Goal: Task Accomplishment & Management: Manage account settings

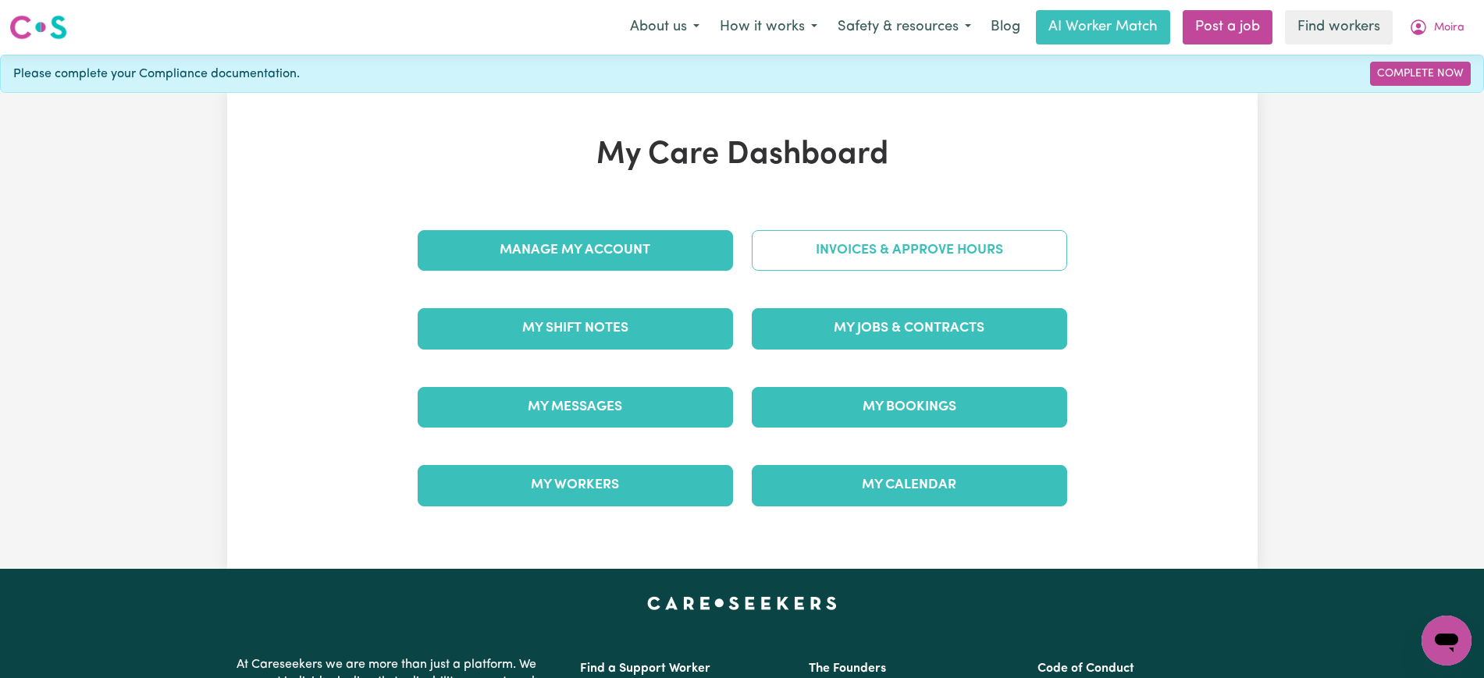
click at [841, 244] on link "Invoices & Approve Hours" at bounding box center [909, 250] width 315 height 41
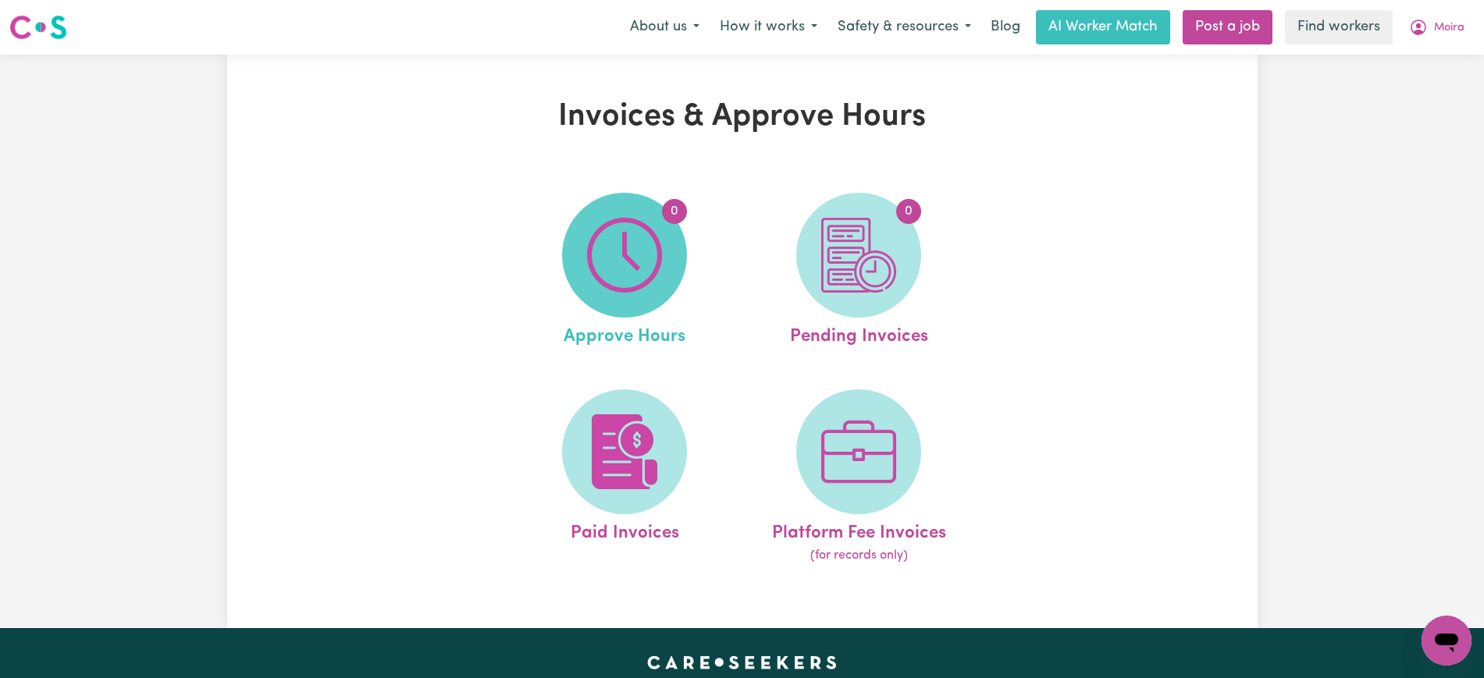
click at [666, 276] on span "0" at bounding box center [624, 255] width 125 height 125
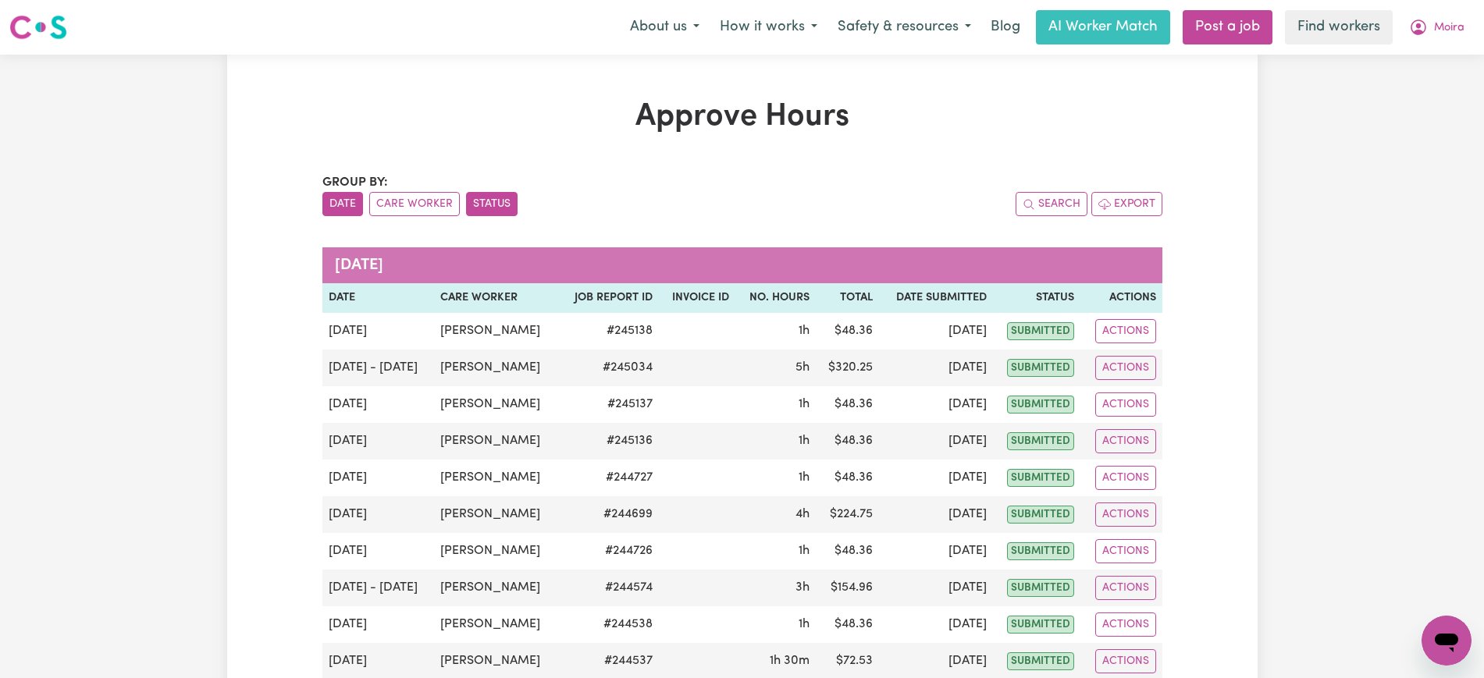
click at [481, 206] on button "Status" at bounding box center [492, 204] width 52 height 24
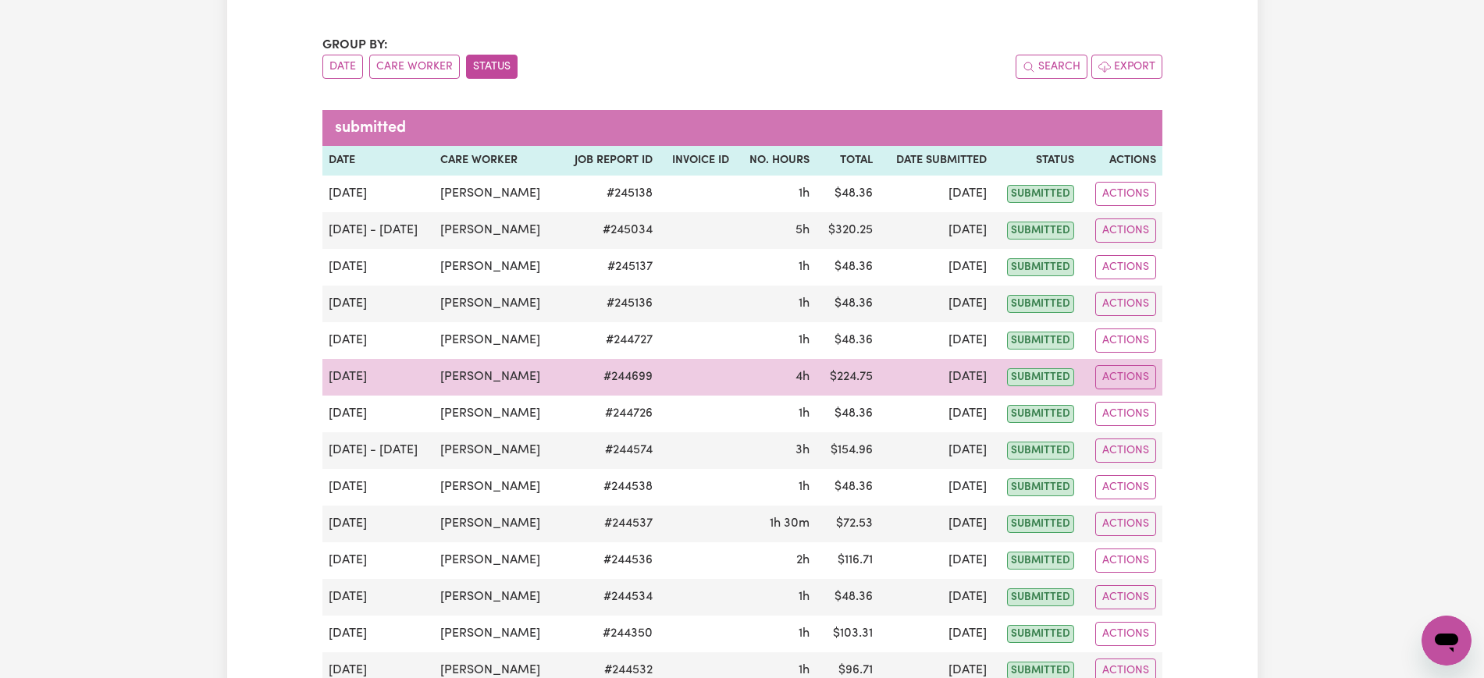
scroll to position [140, 0]
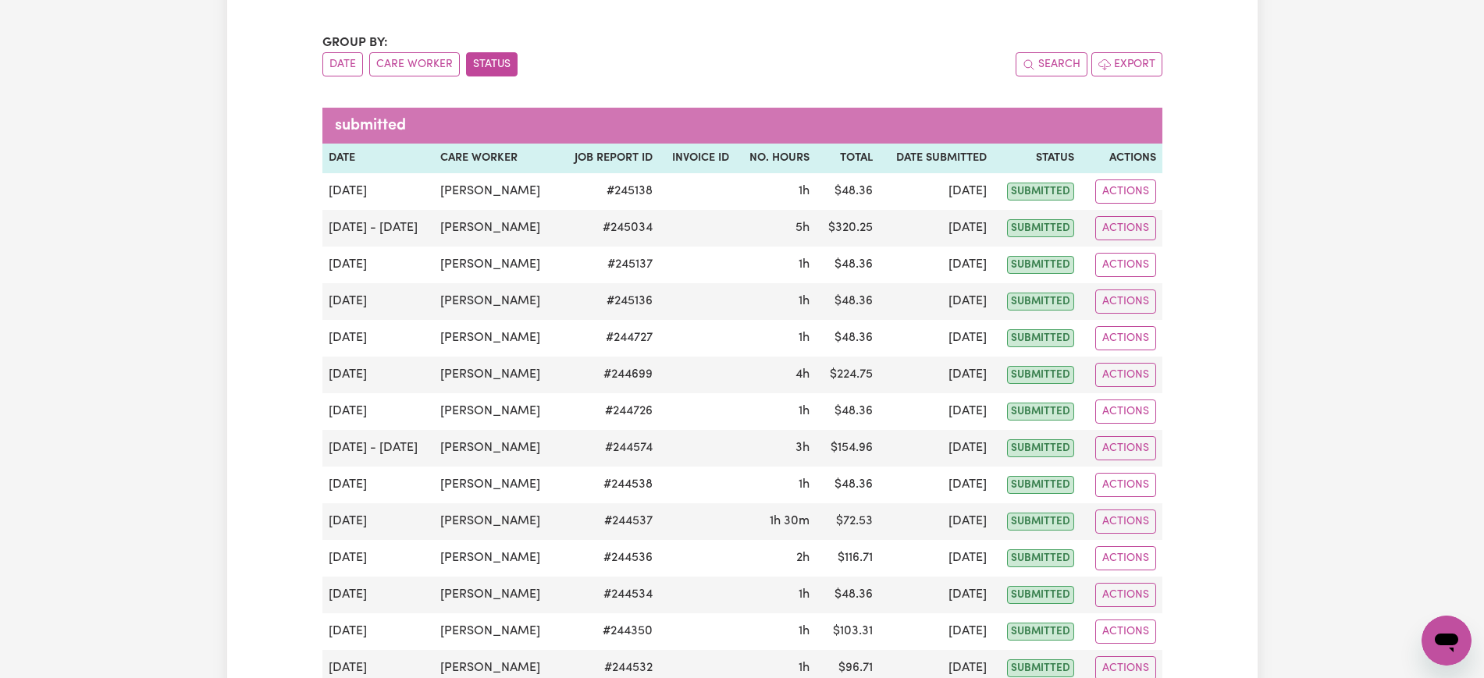
drag, startPoint x: 414, startPoint y: 52, endPoint x: 436, endPoint y: 4, distance: 52.8
click at [415, 53] on button "Care Worker" at bounding box center [414, 64] width 91 height 24
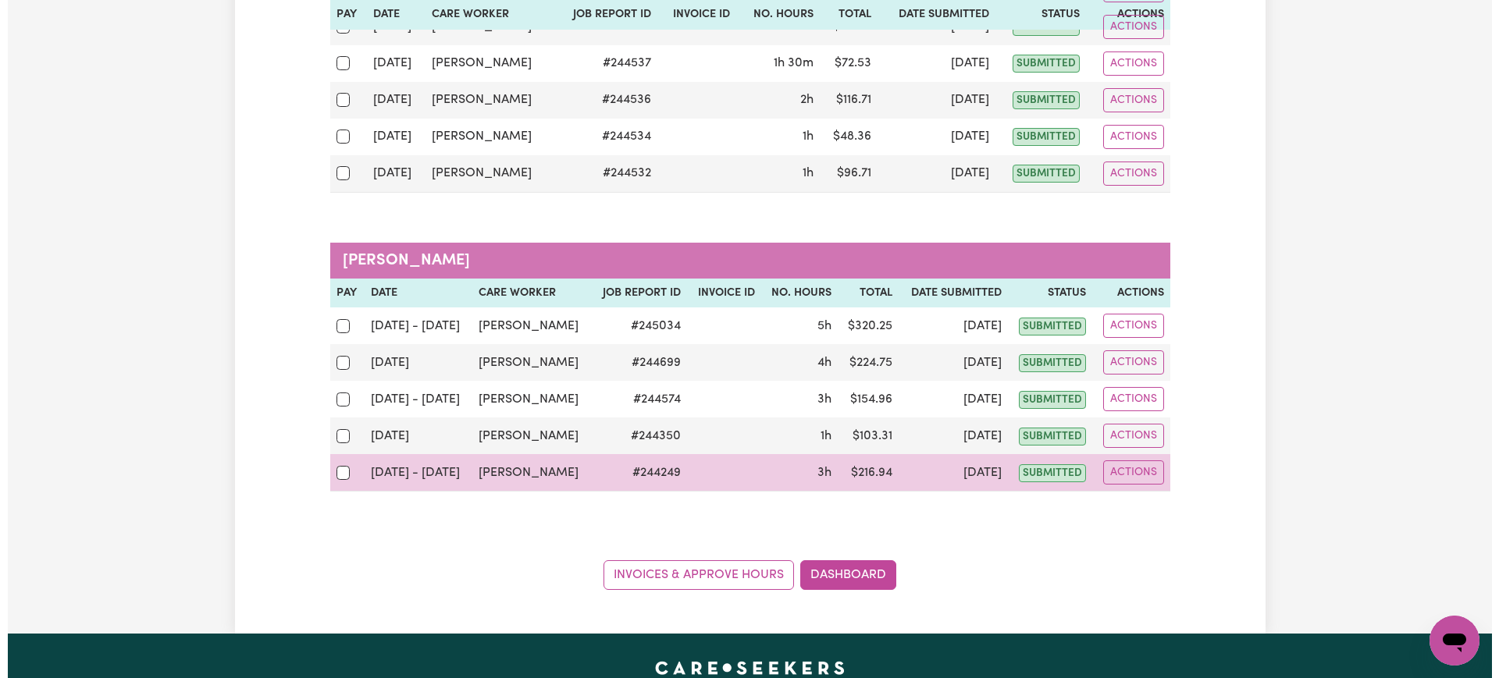
scroll to position [496, 0]
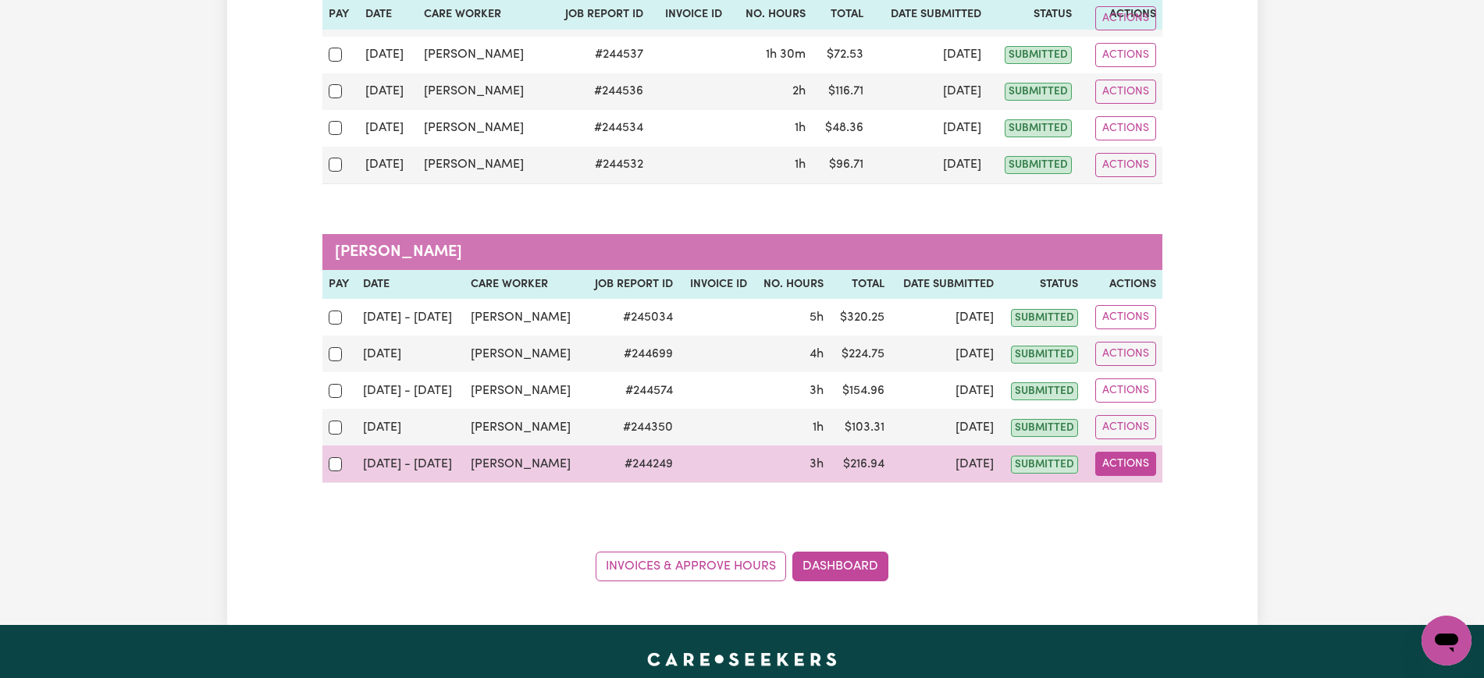
click at [1132, 466] on button "Actions" at bounding box center [1125, 464] width 61 height 24
click at [1132, 500] on link "View Job Report" at bounding box center [1164, 500] width 133 height 31
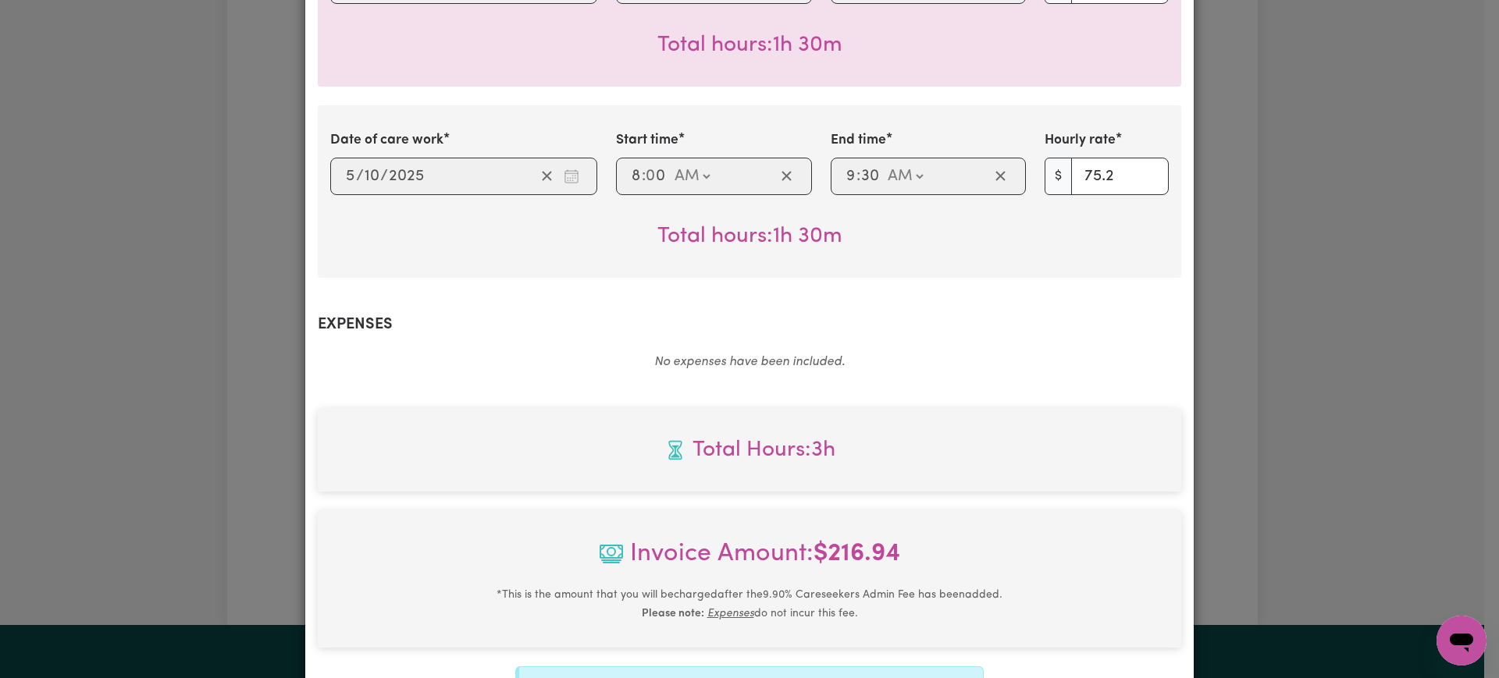
scroll to position [737, 0]
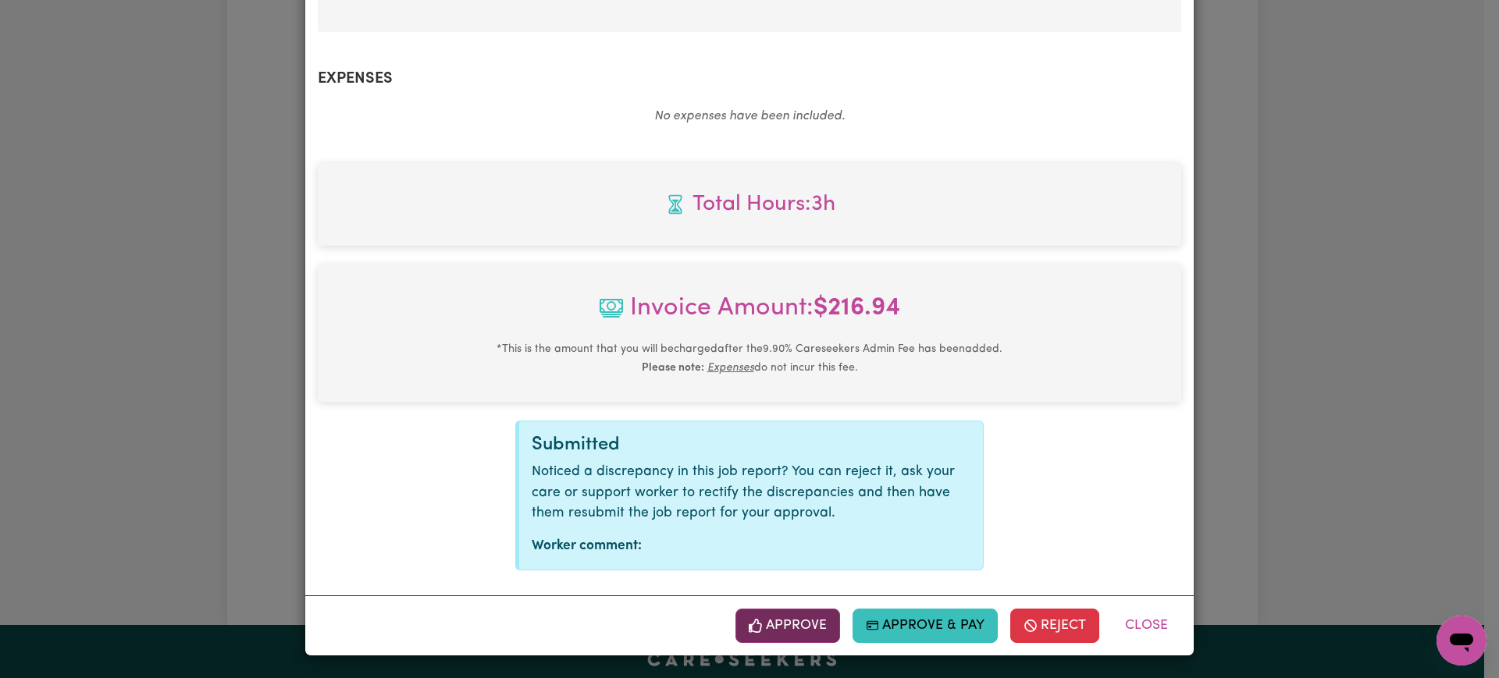
click at [820, 626] on button "Approve" at bounding box center [787, 626] width 105 height 34
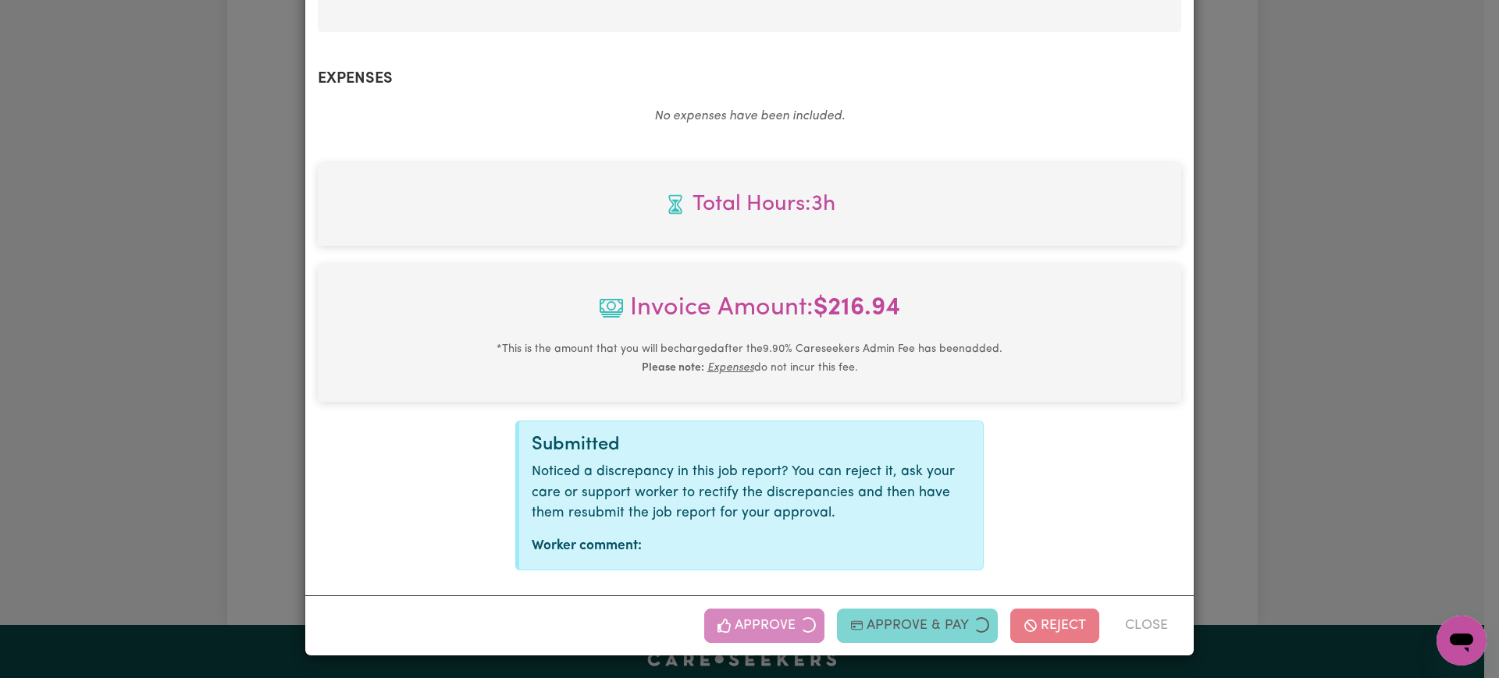
drag, startPoint x: 1340, startPoint y: 455, endPoint x: 1350, endPoint y: 453, distance: 9.5
click at [1346, 454] on div "Job Report # 244249 - [PERSON_NAME] Summary Job report # 244249 Client name: [P…" at bounding box center [749, 339] width 1499 height 678
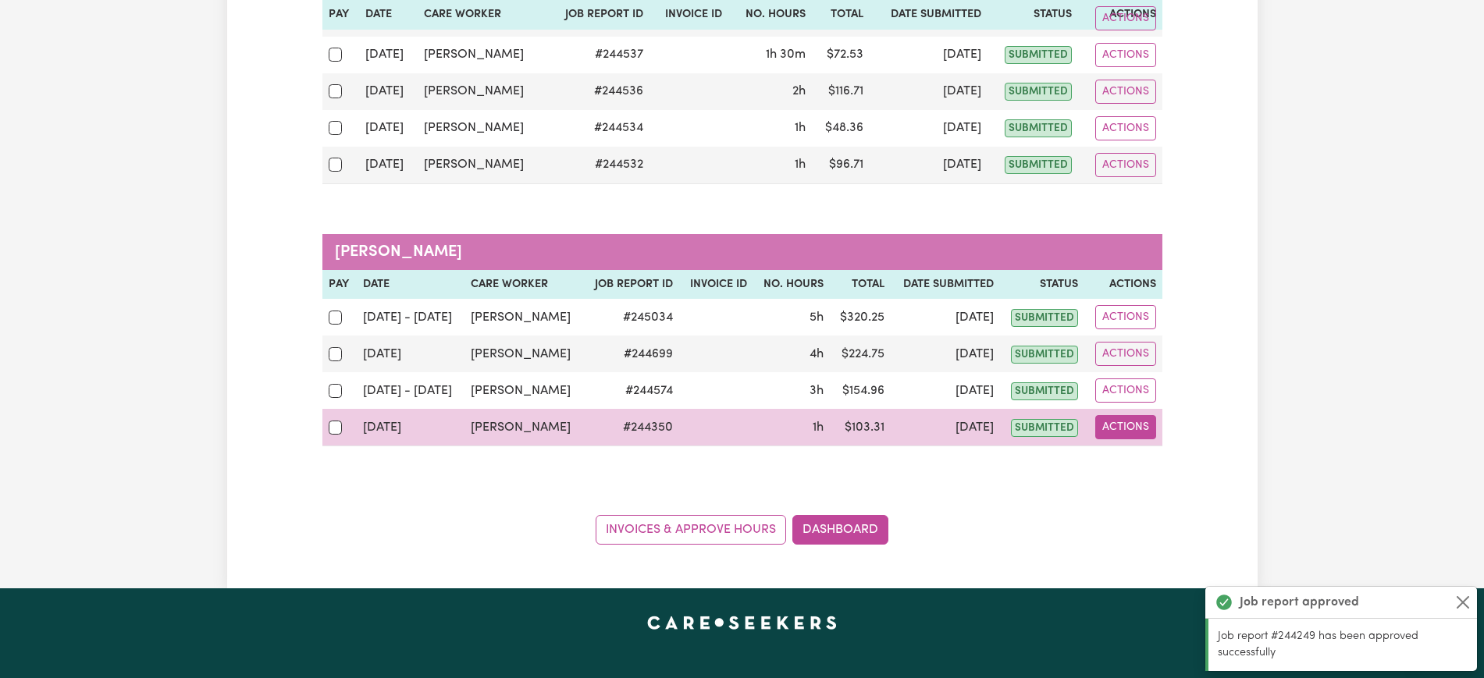
click at [1122, 429] on button "Actions" at bounding box center [1125, 427] width 61 height 24
click at [1133, 465] on link "View Job Report" at bounding box center [1164, 463] width 133 height 31
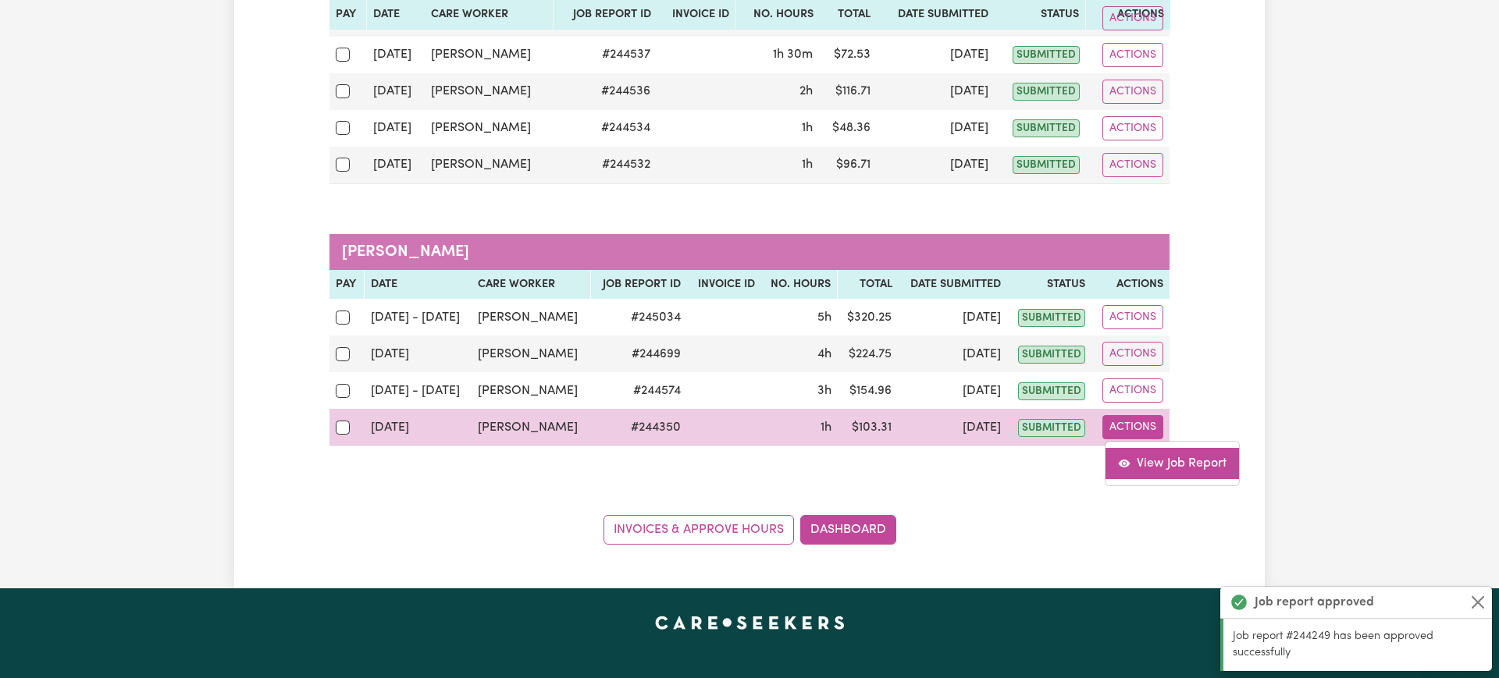
select select "pm"
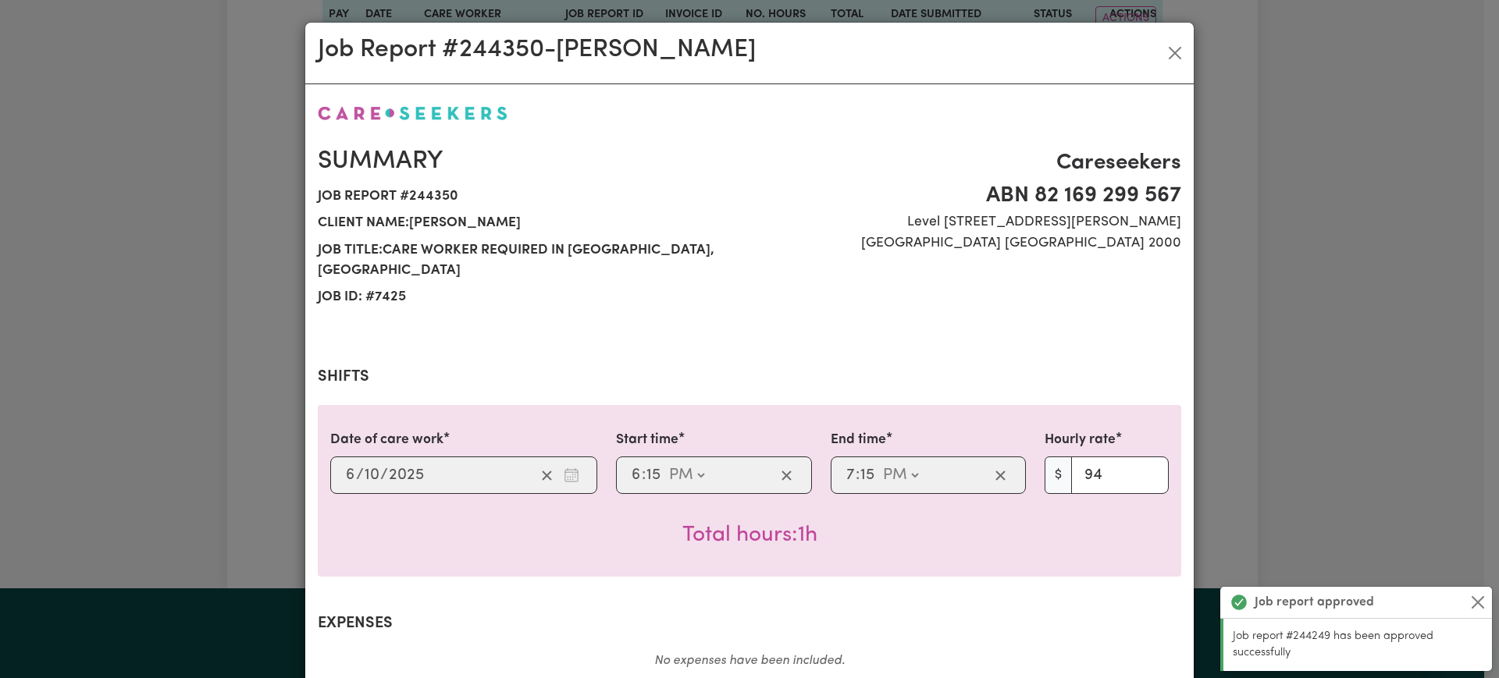
scroll to position [546, 0]
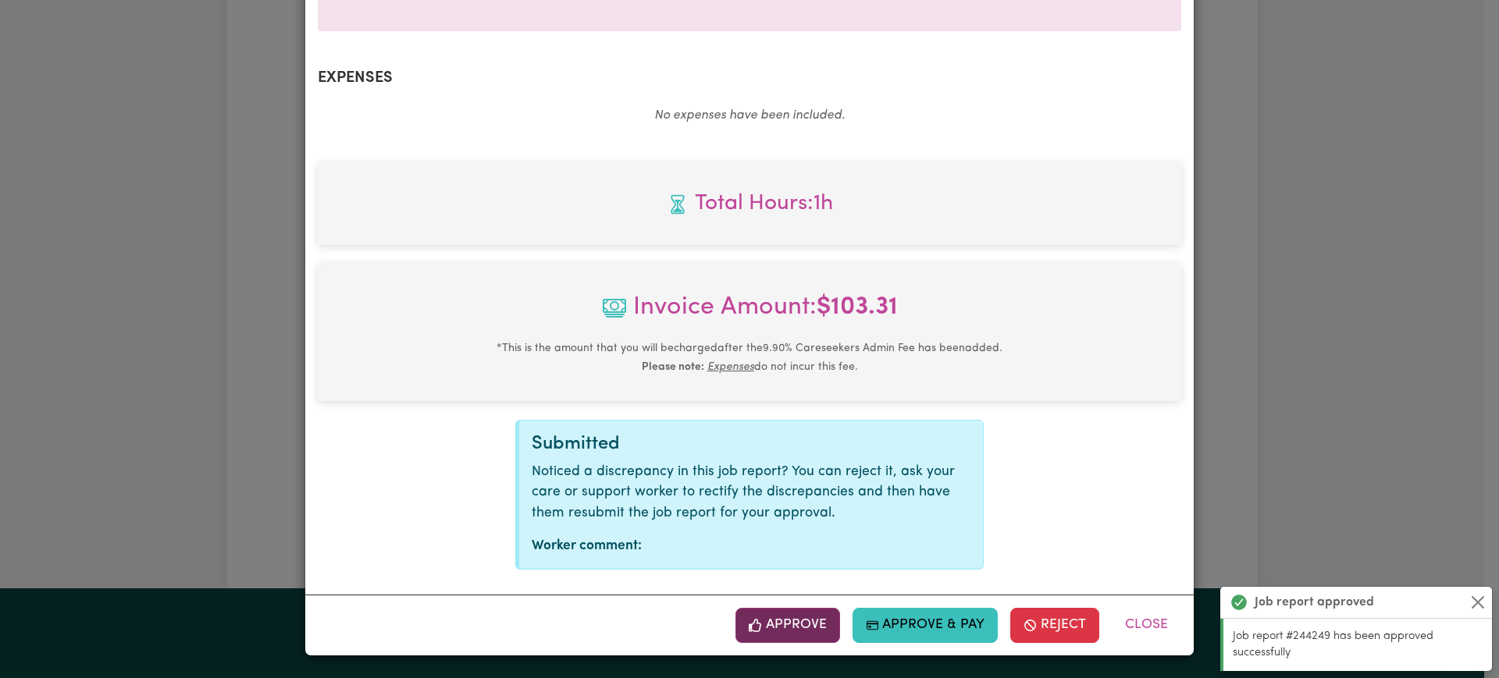
click at [815, 616] on button "Approve" at bounding box center [787, 625] width 105 height 34
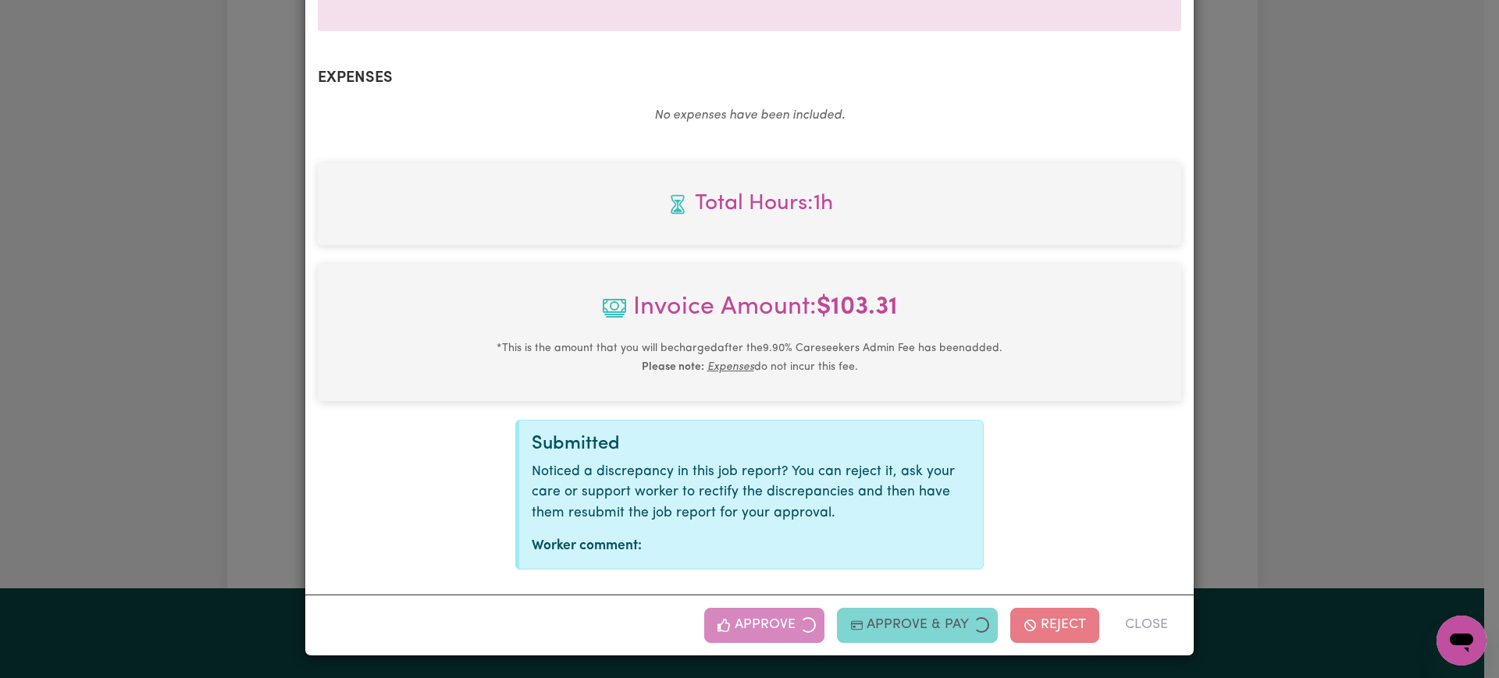
click at [1423, 389] on div "Job Report # 244350 - [PERSON_NAME] Summary Job report # 244350 Client name: [P…" at bounding box center [749, 339] width 1499 height 678
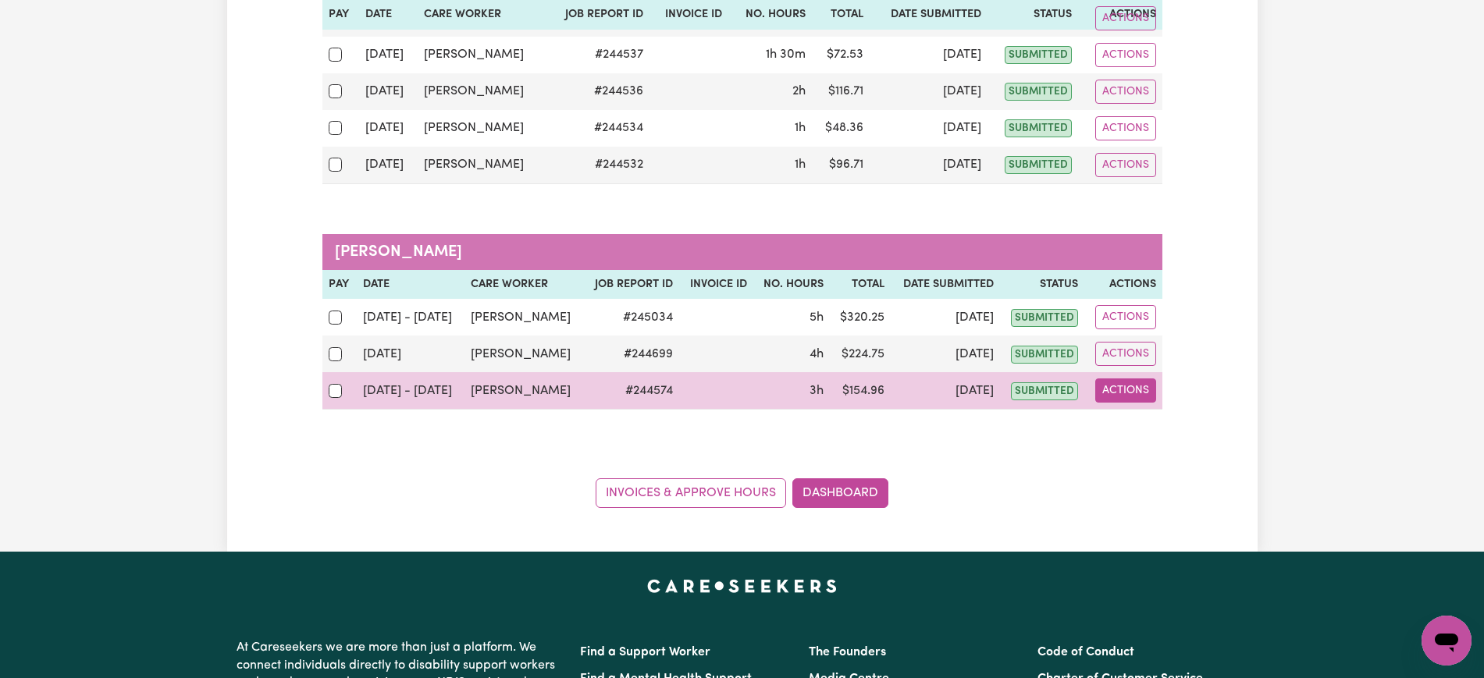
click at [1135, 390] on button "Actions" at bounding box center [1125, 391] width 61 height 24
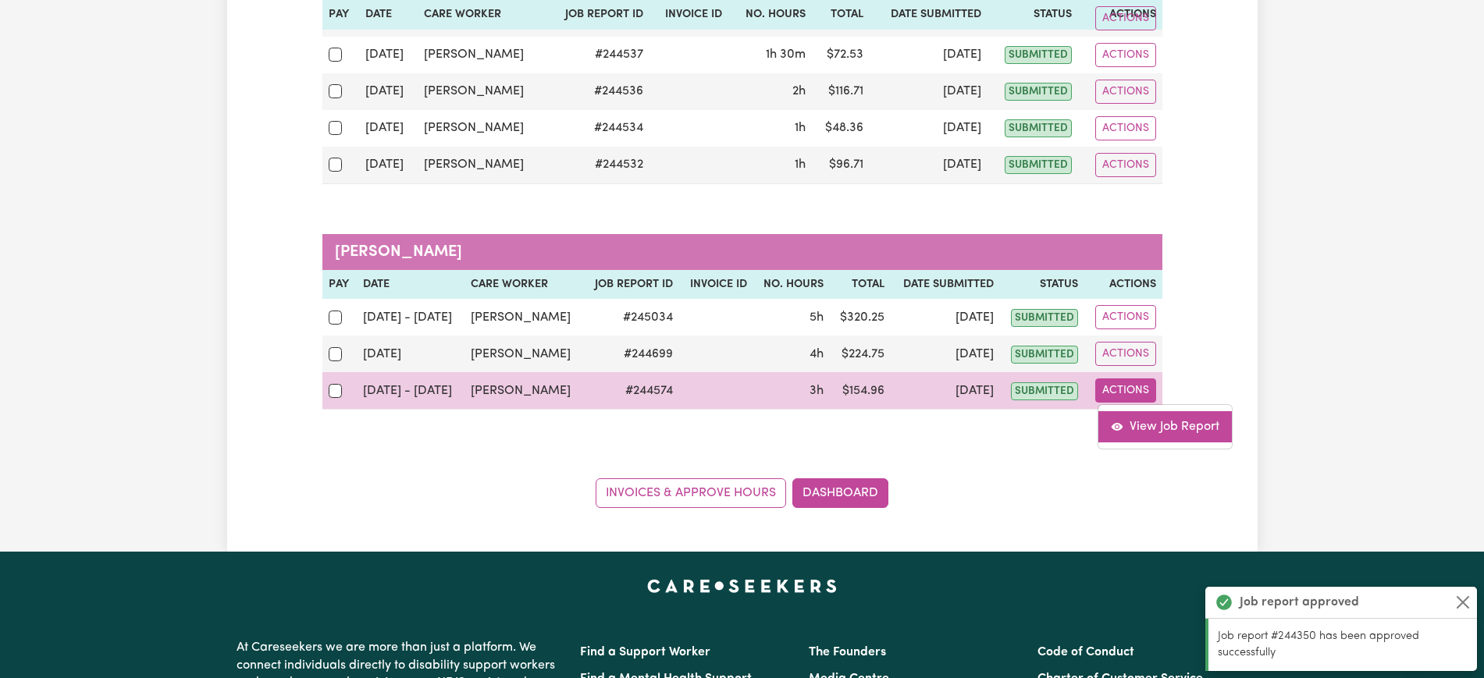
click at [1146, 433] on link "View Job Report" at bounding box center [1164, 426] width 133 height 31
select select "pm"
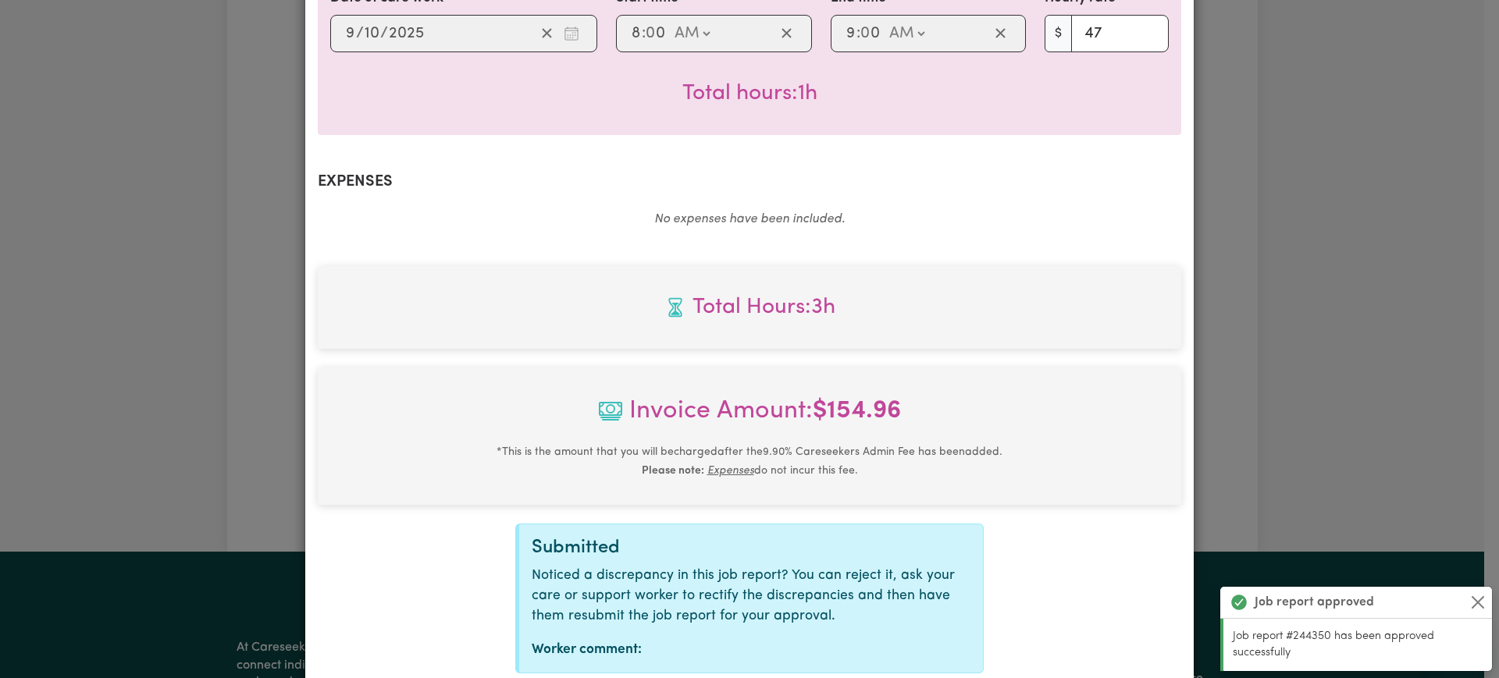
scroll to position [928, 0]
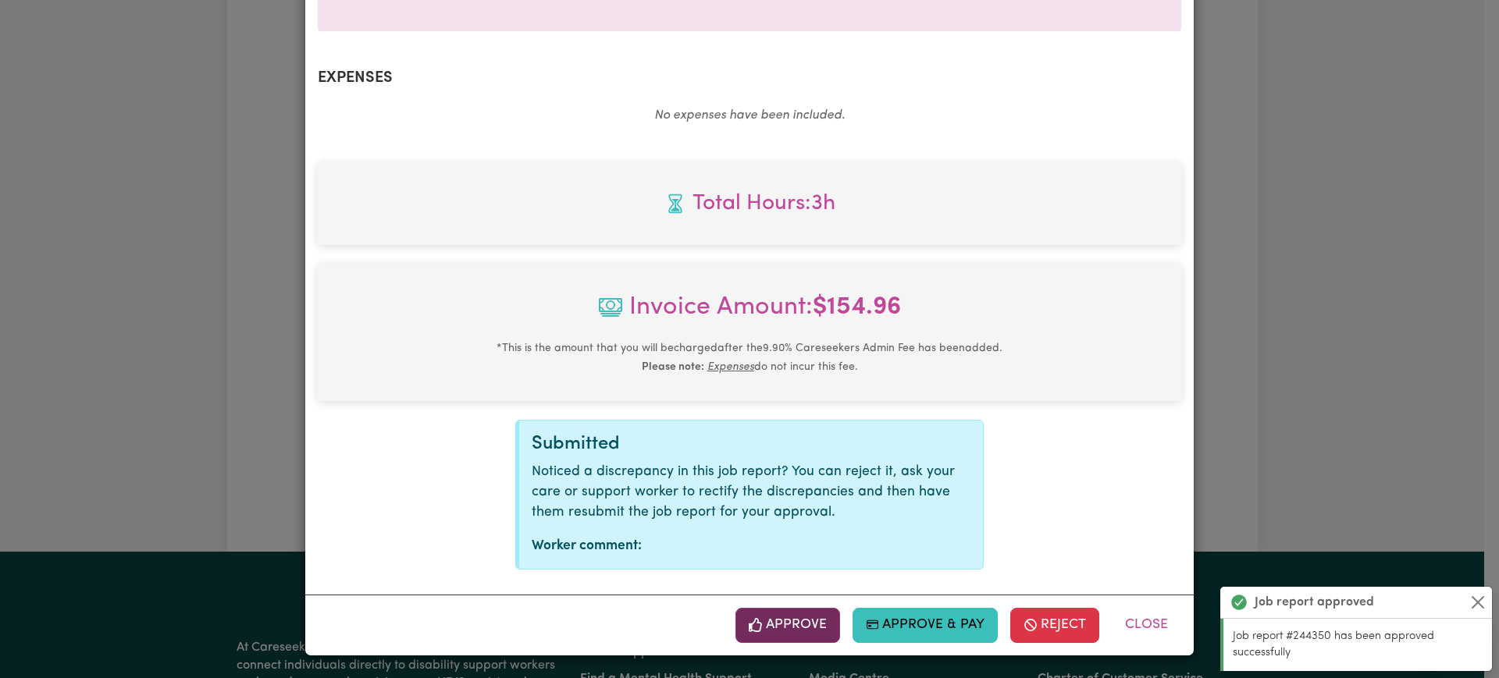
click at [774, 617] on button "Approve" at bounding box center [787, 625] width 105 height 34
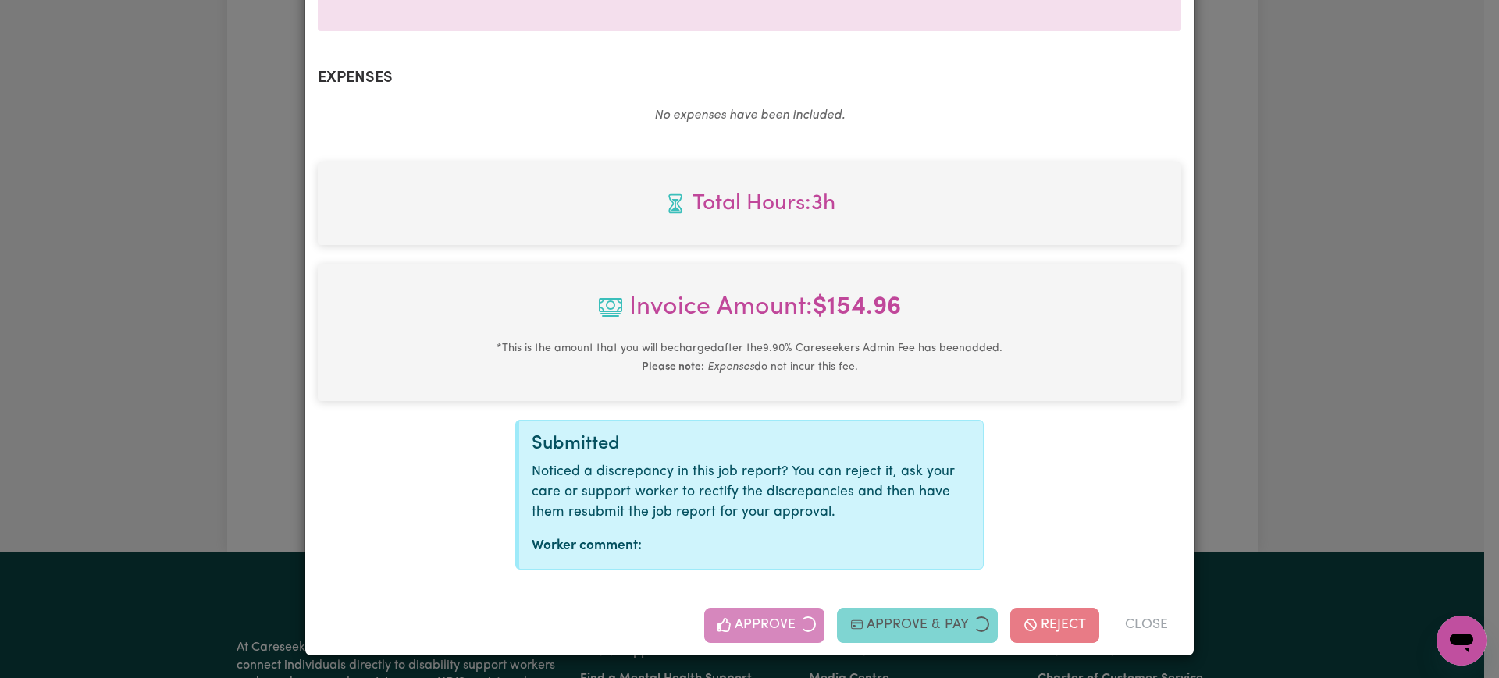
click at [1448, 355] on div "Job Report # 244574 - [PERSON_NAME] Summary Job report # 244574 Client name: [P…" at bounding box center [749, 339] width 1499 height 678
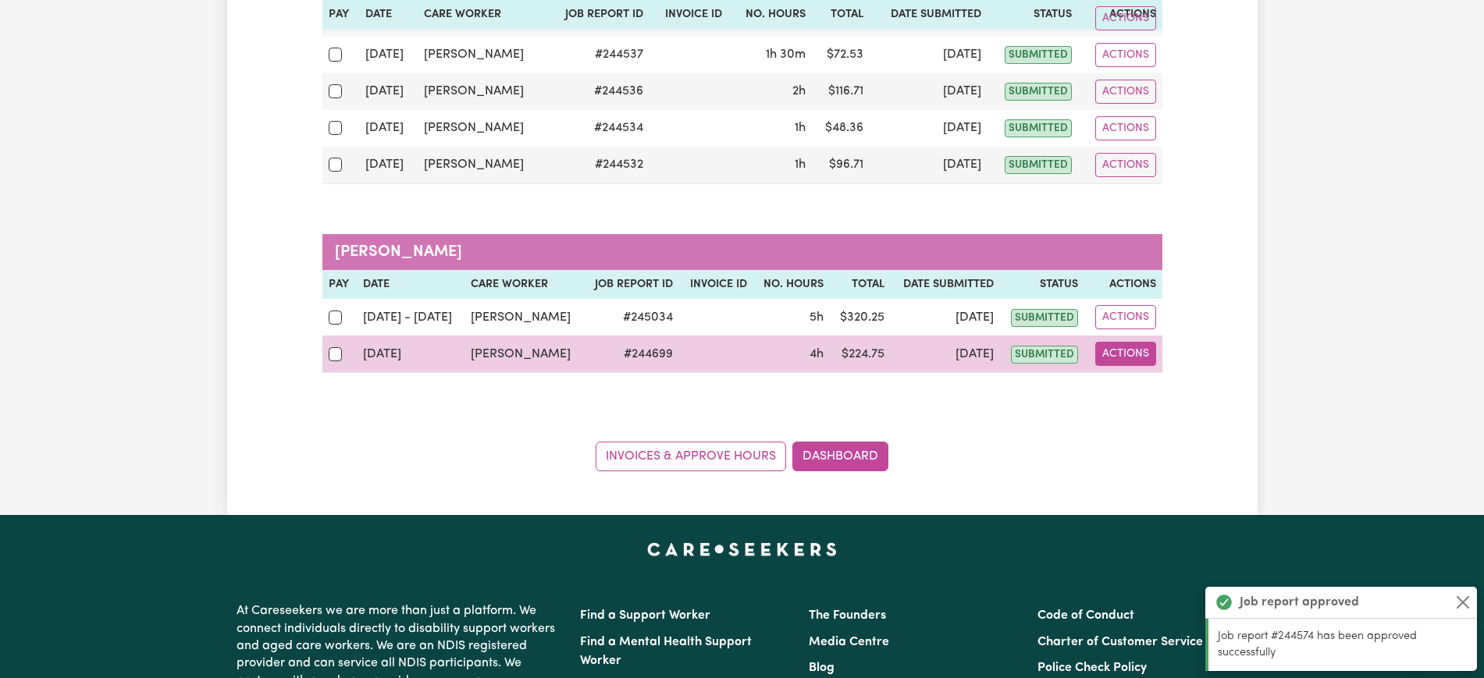
click at [1123, 350] on button "Actions" at bounding box center [1125, 354] width 61 height 24
click at [1150, 388] on link "View Job Report" at bounding box center [1164, 390] width 133 height 31
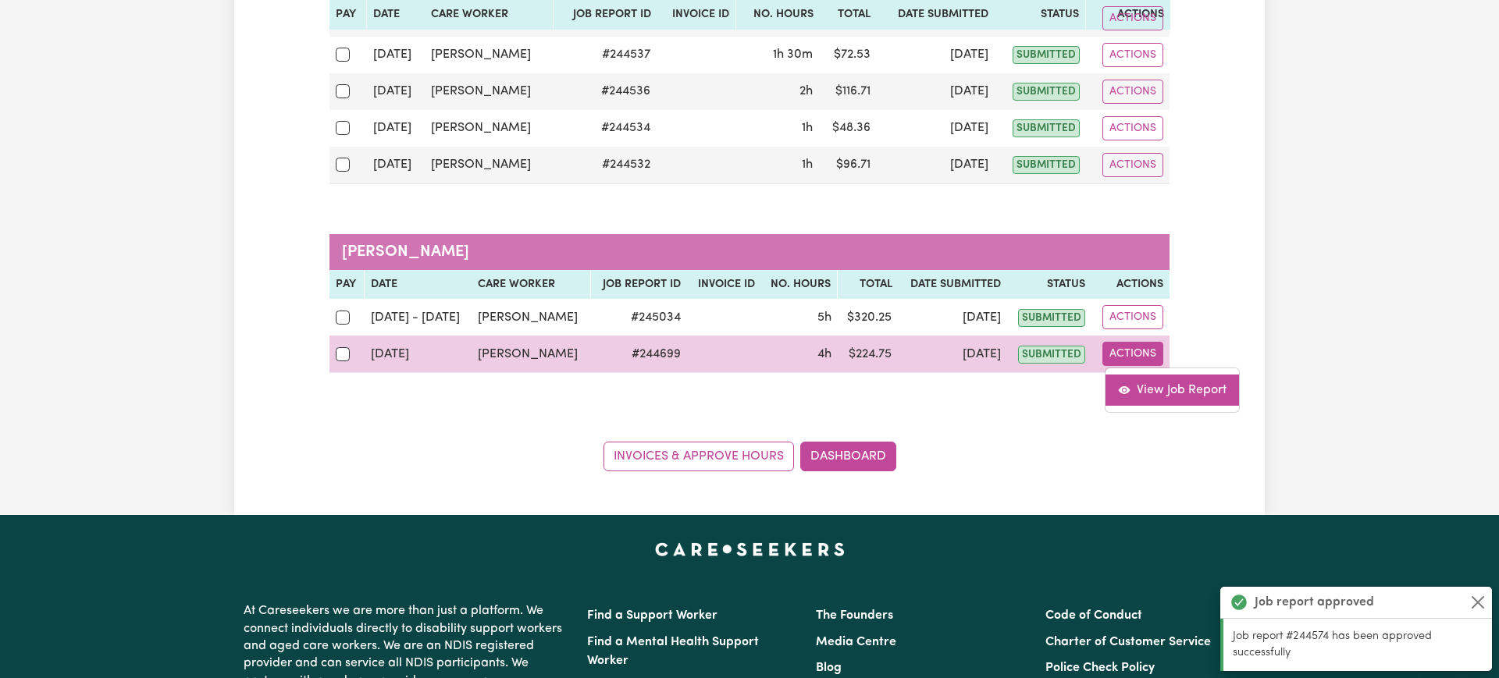
select select "pm"
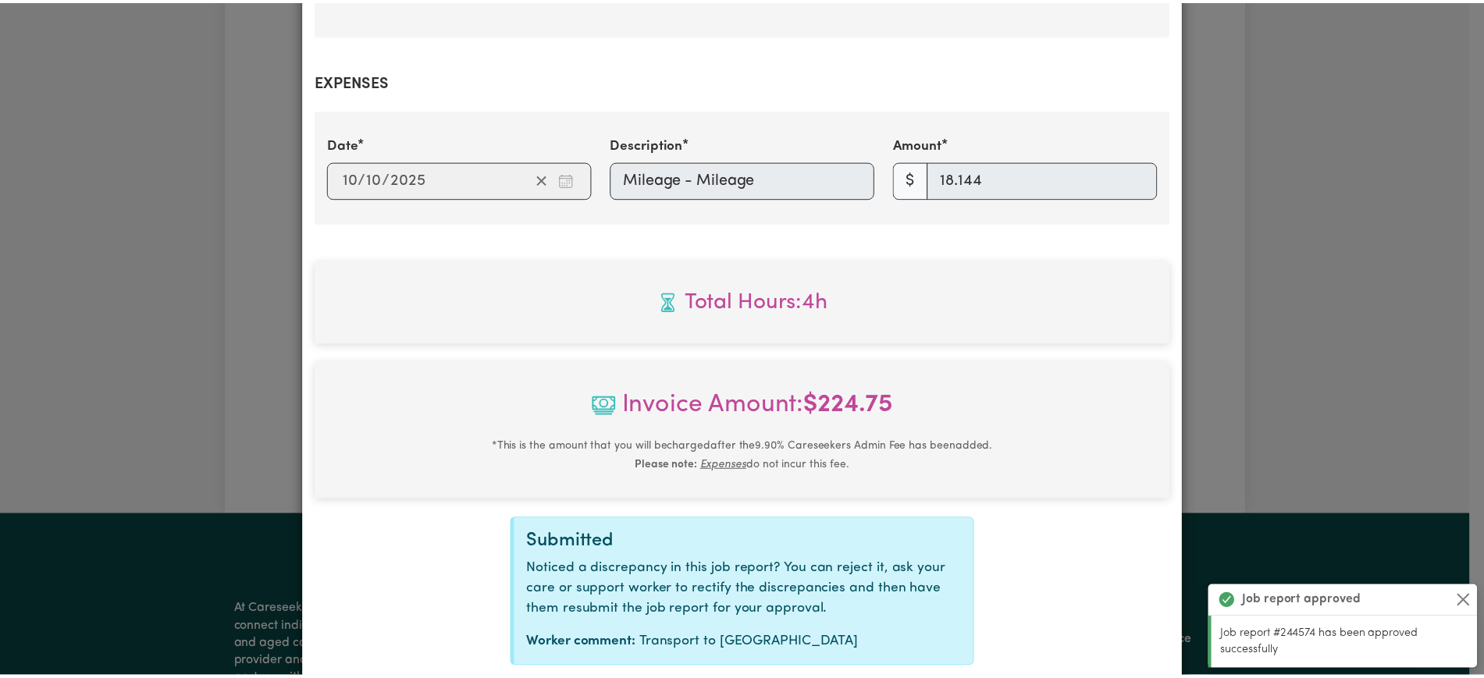
scroll to position [833, 0]
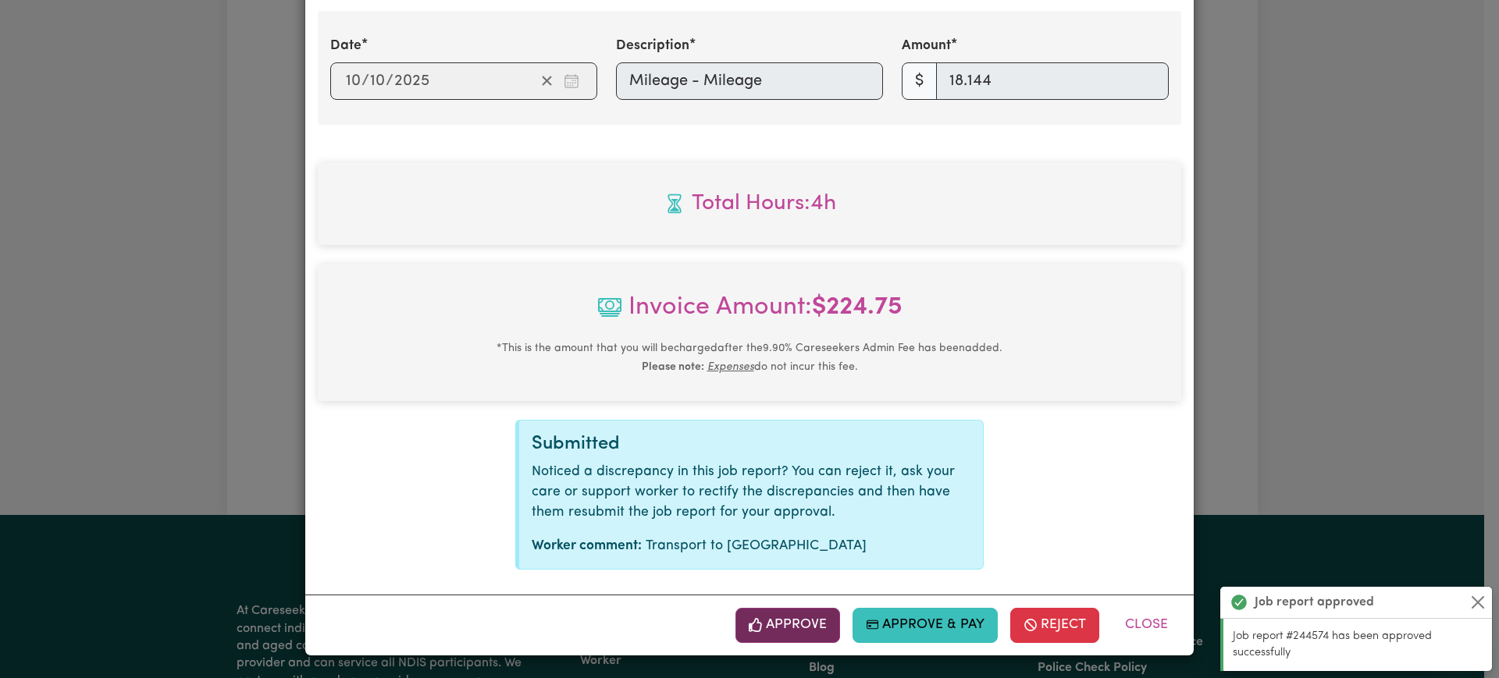
click at [805, 618] on button "Approve" at bounding box center [787, 625] width 105 height 34
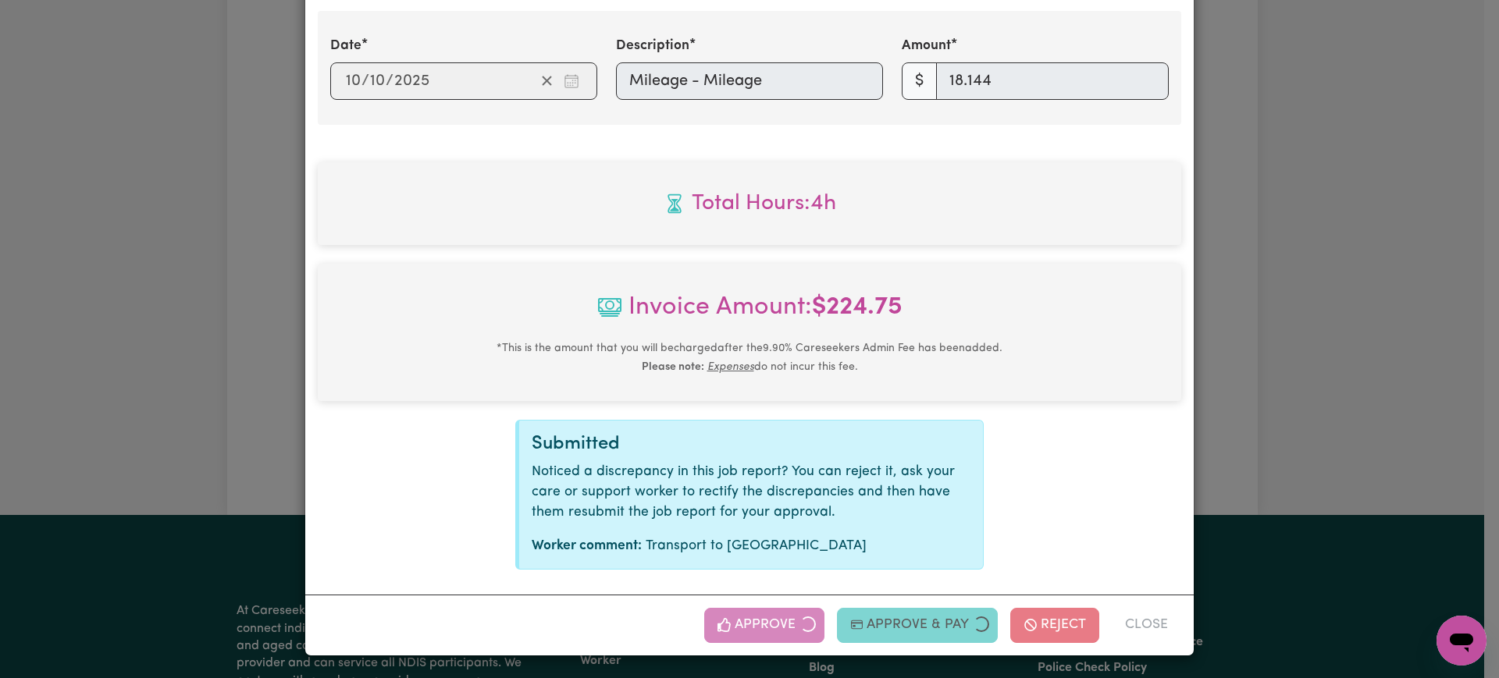
click at [1474, 391] on div "Job Report # 244699 - [PERSON_NAME] Summary Job report # 244699 Client name: [P…" at bounding box center [749, 339] width 1499 height 678
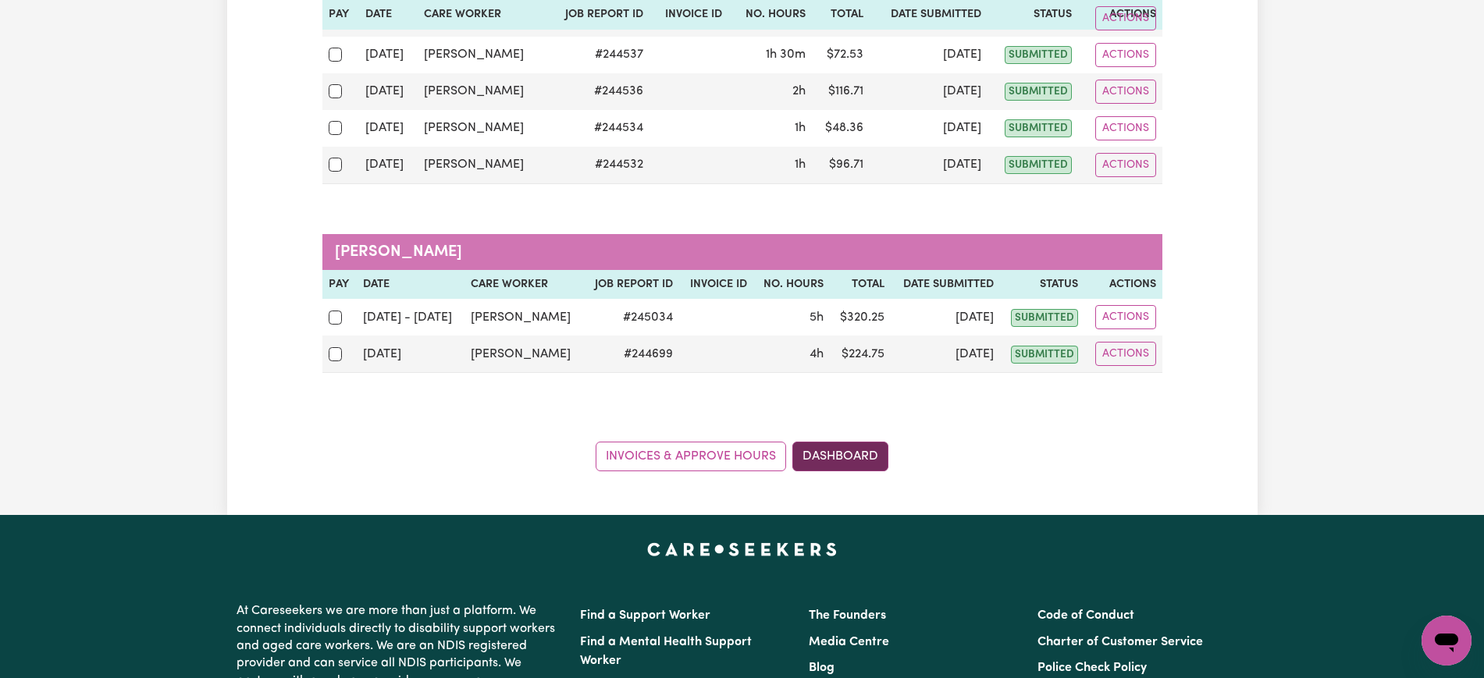
click at [839, 459] on link "Dashboard" at bounding box center [840, 457] width 96 height 30
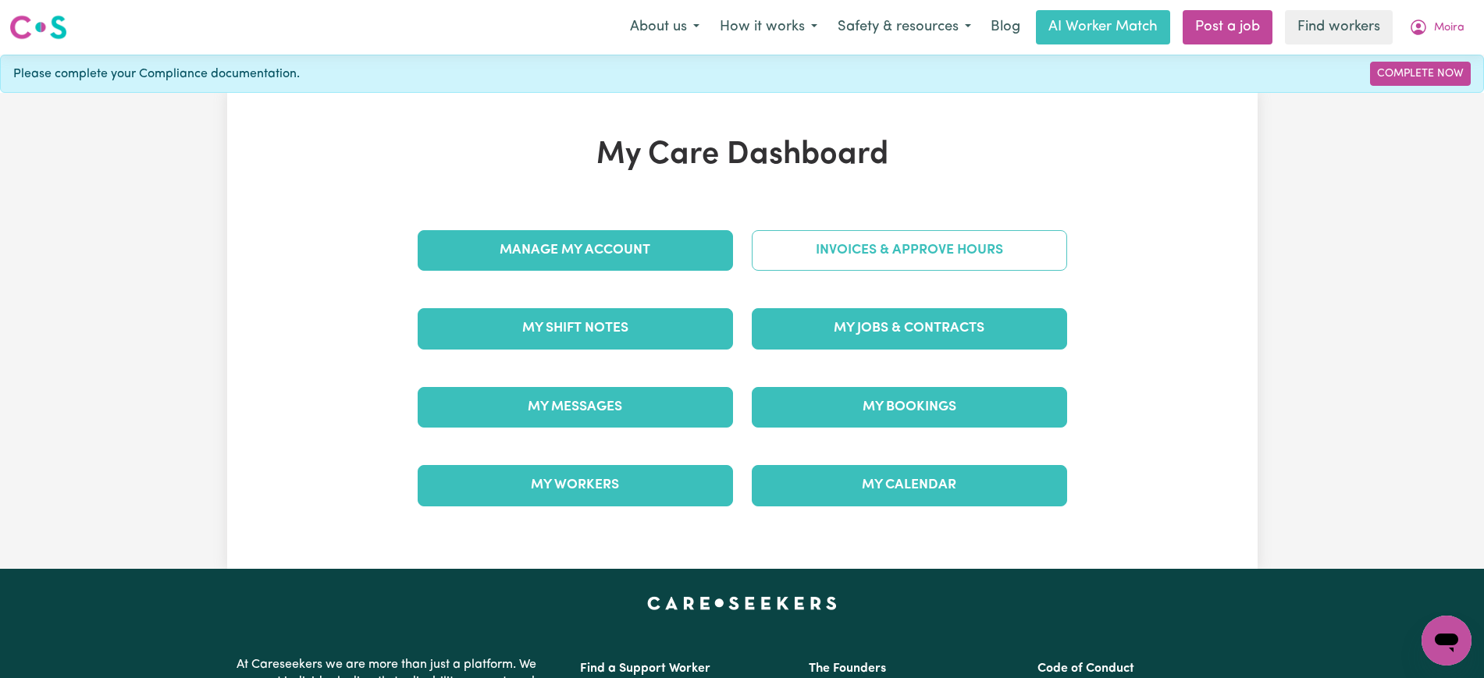
click at [872, 254] on link "Invoices & Approve Hours" at bounding box center [909, 250] width 315 height 41
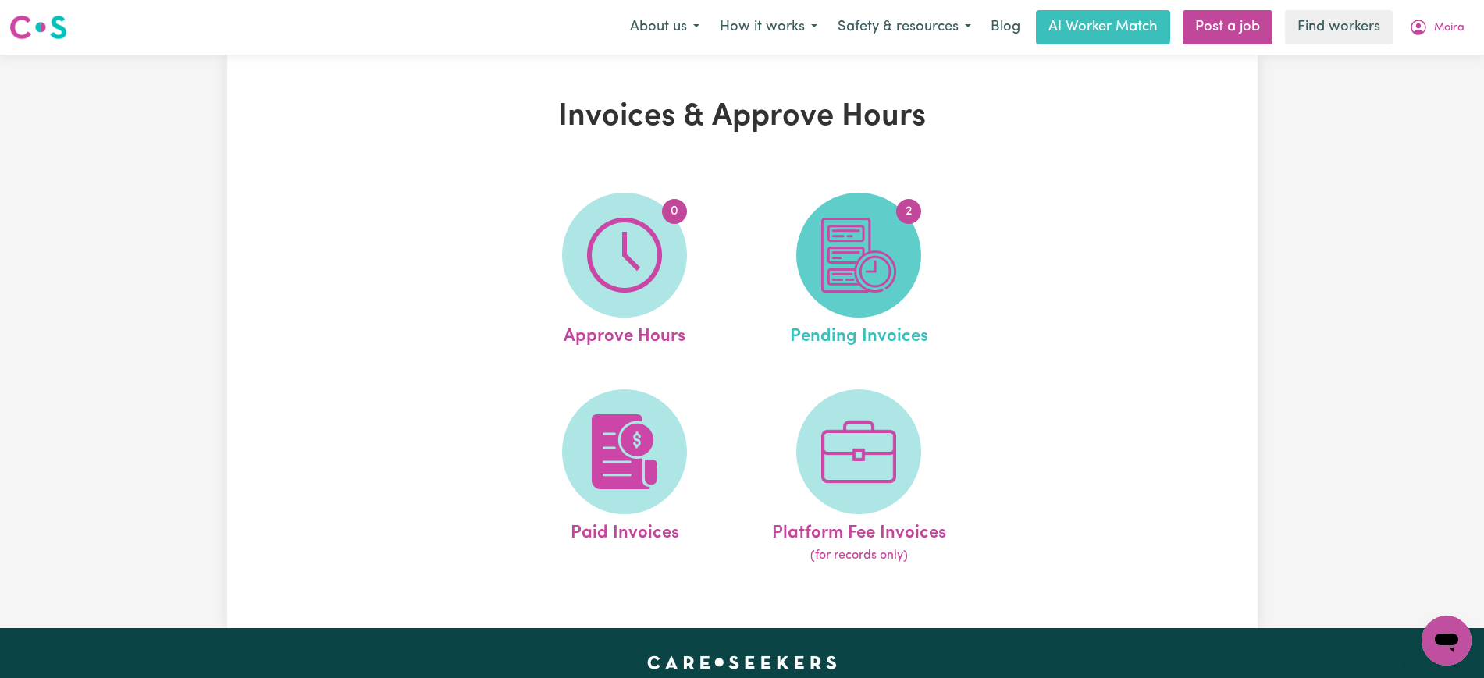
click at [867, 282] on img at bounding box center [858, 255] width 75 height 75
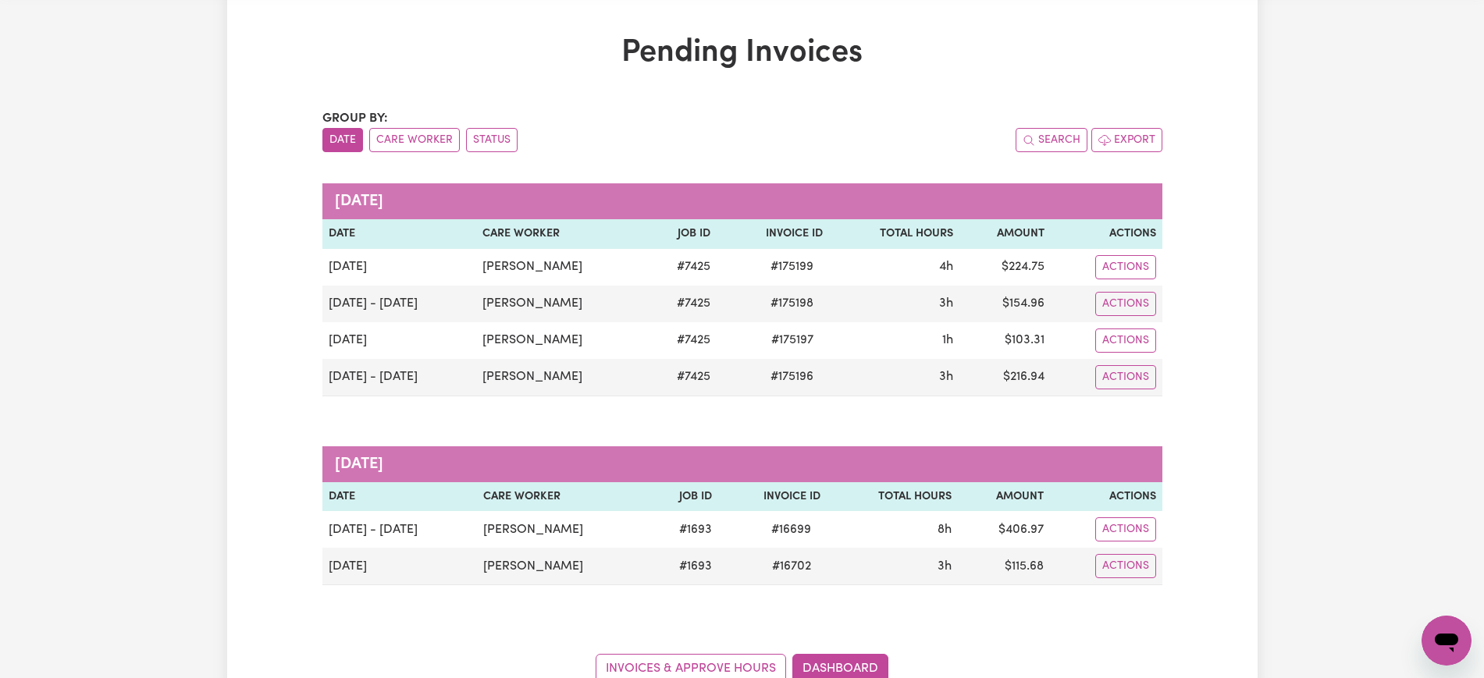
scroll to position [98, 0]
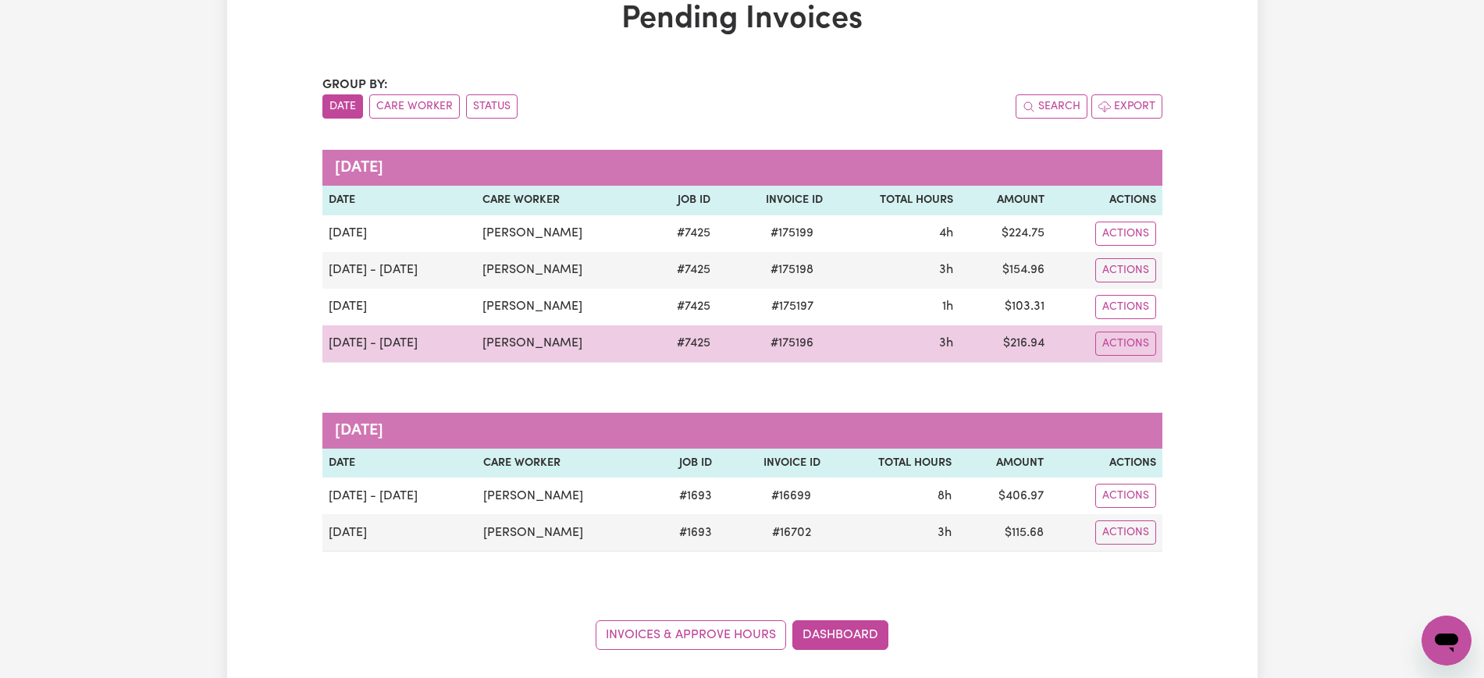
click at [772, 341] on span "# 175196" at bounding box center [792, 343] width 62 height 19
click at [773, 341] on span "# 175196" at bounding box center [792, 343] width 62 height 19
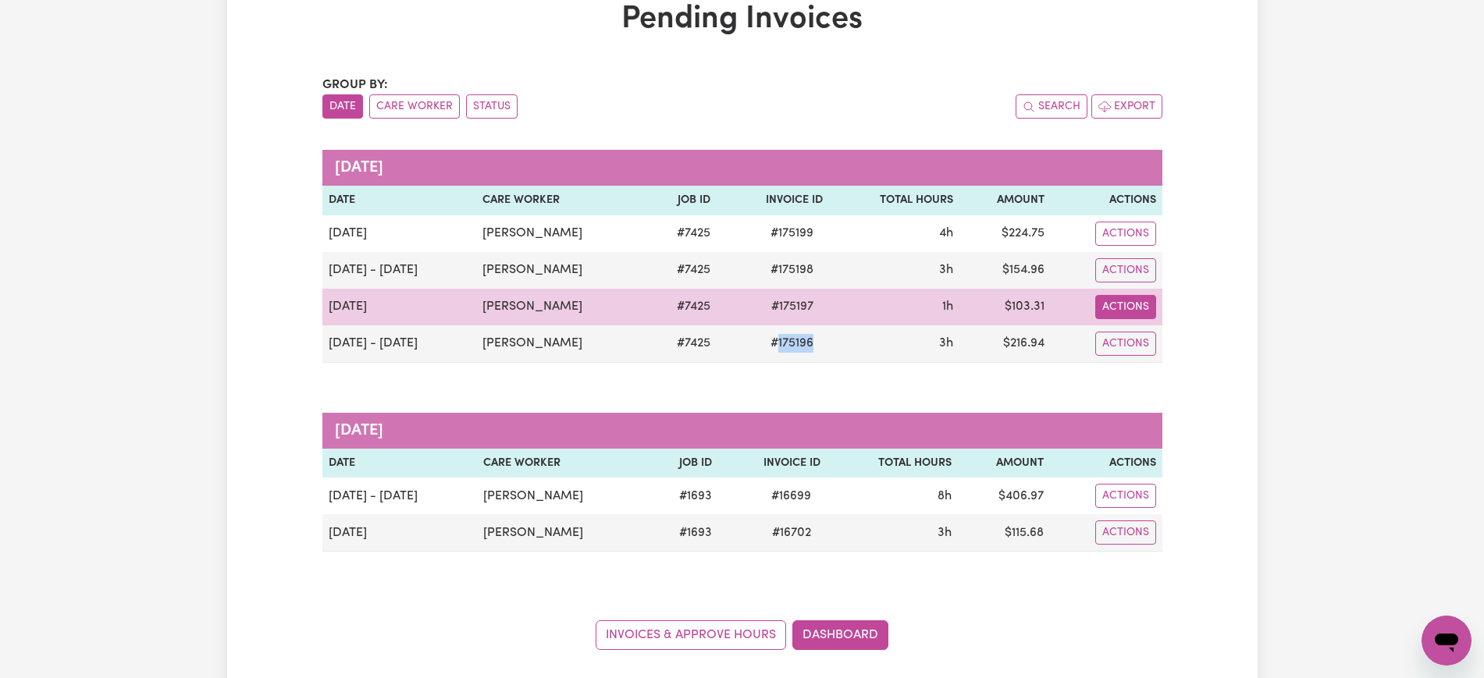
copy span "175196"
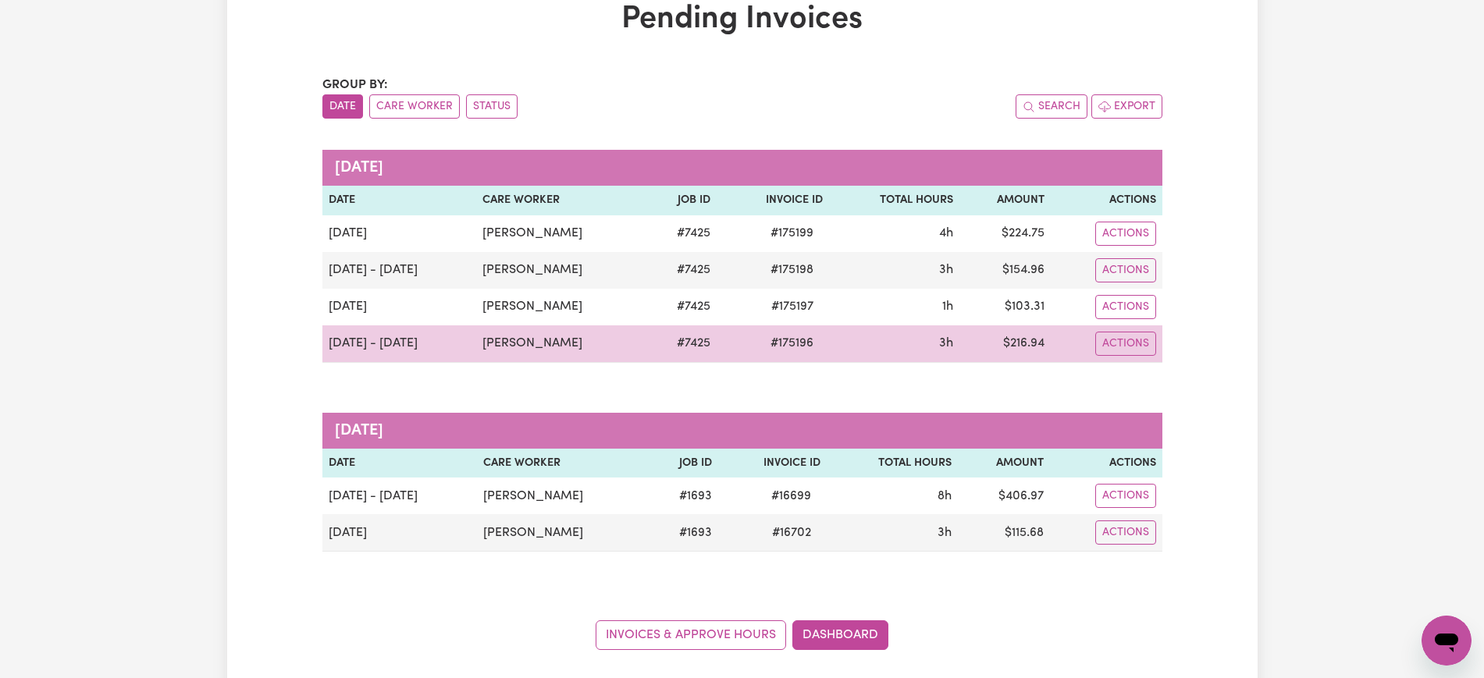
click at [1008, 342] on td "$ 216.94" at bounding box center [1004, 343] width 91 height 37
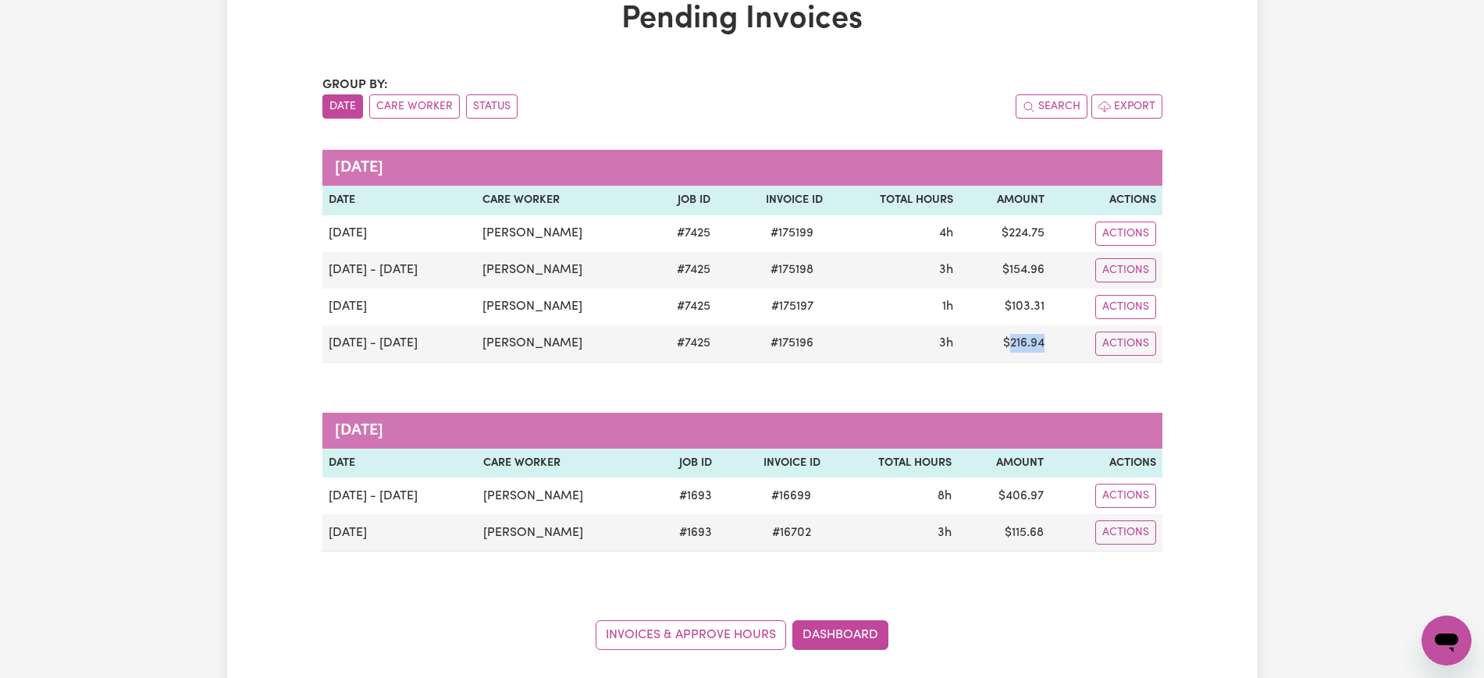
copy td "216.94"
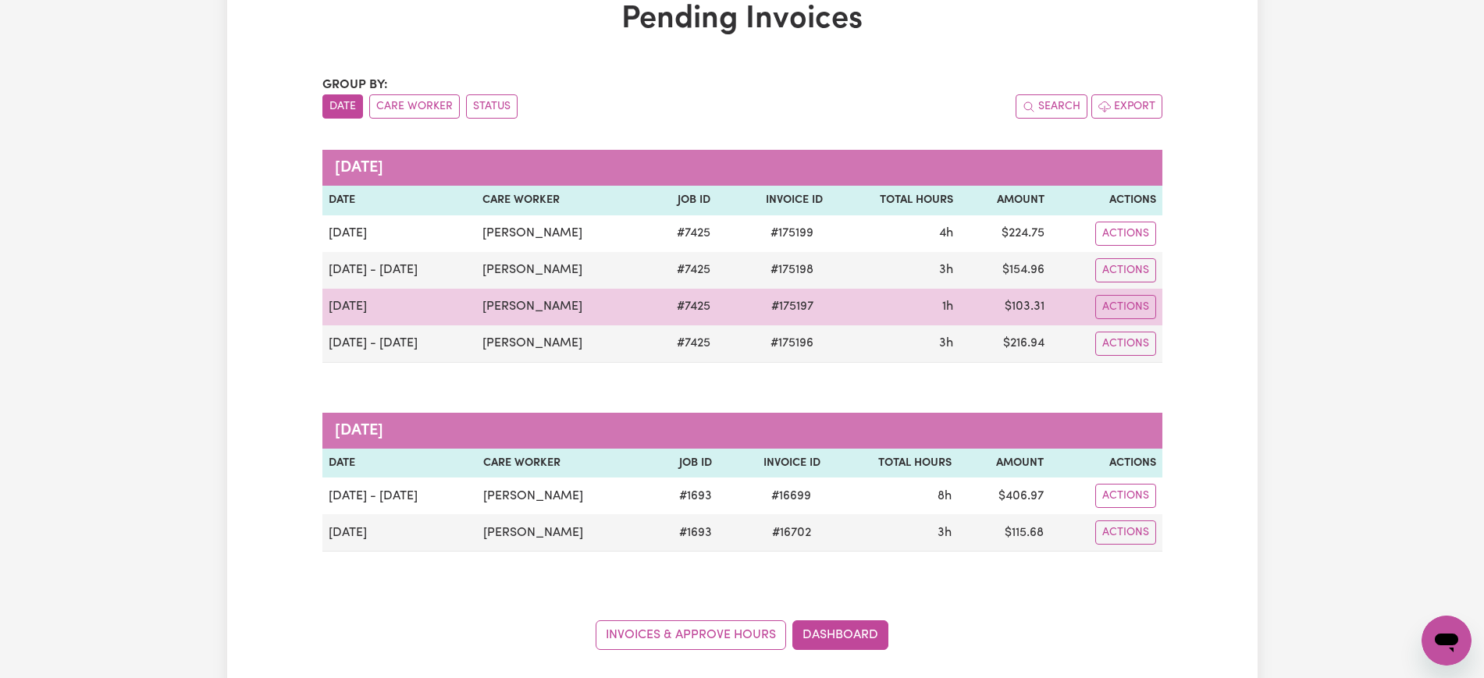
click at [773, 299] on span "# 175197" at bounding box center [792, 306] width 61 height 19
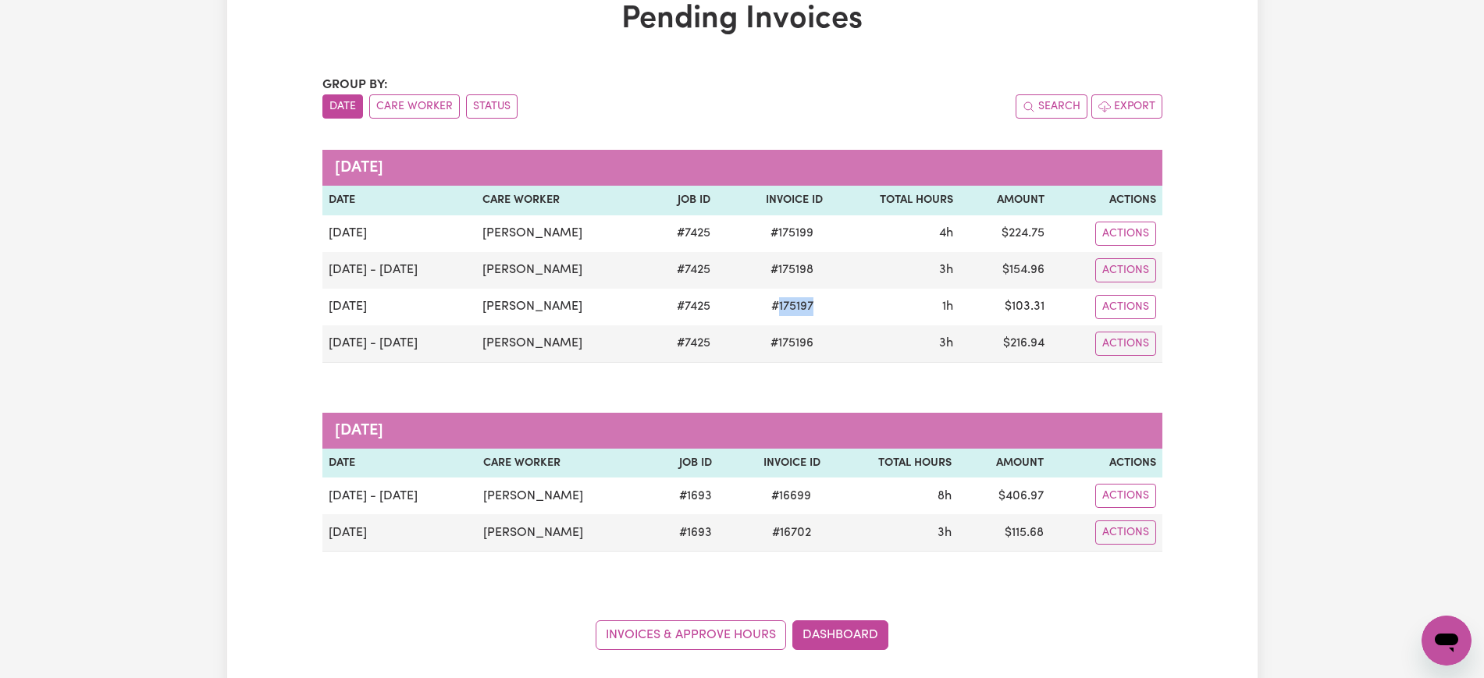
copy span "175197"
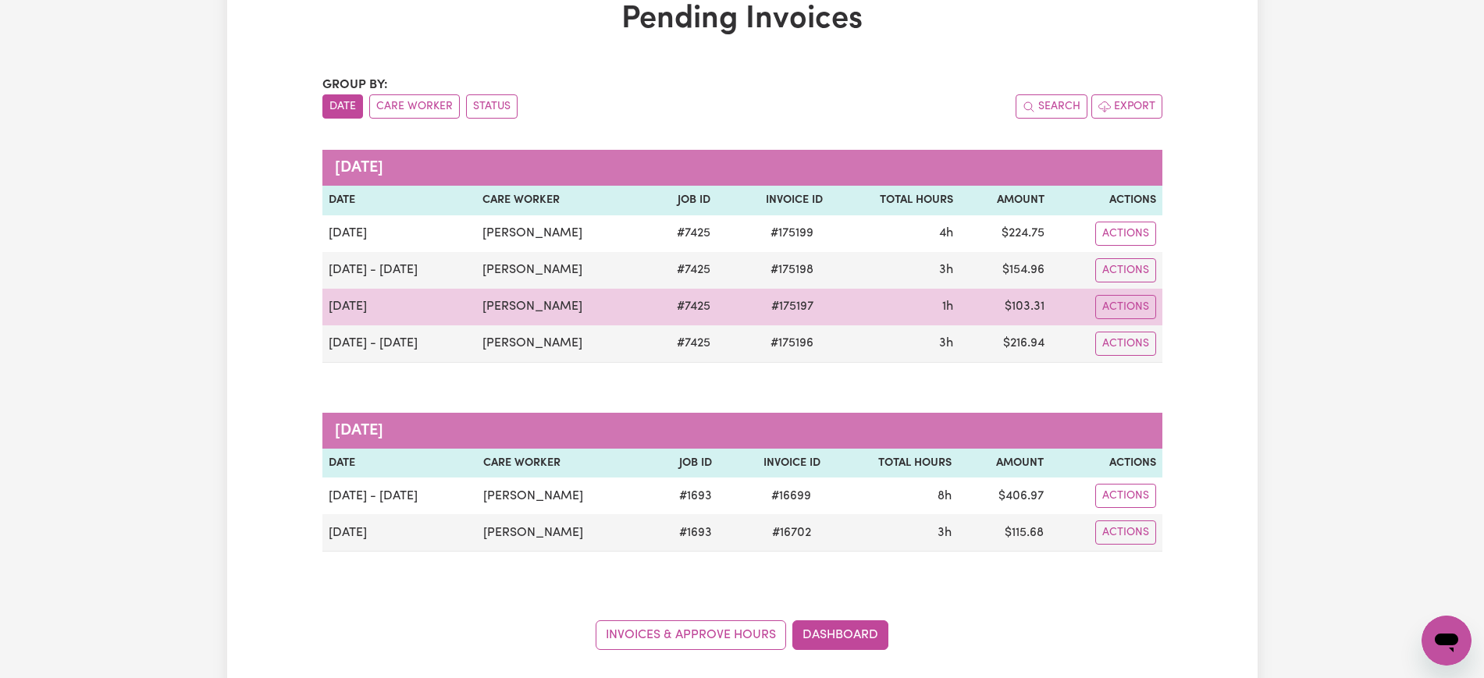
click at [1025, 303] on td "$ 103.31" at bounding box center [1004, 307] width 91 height 37
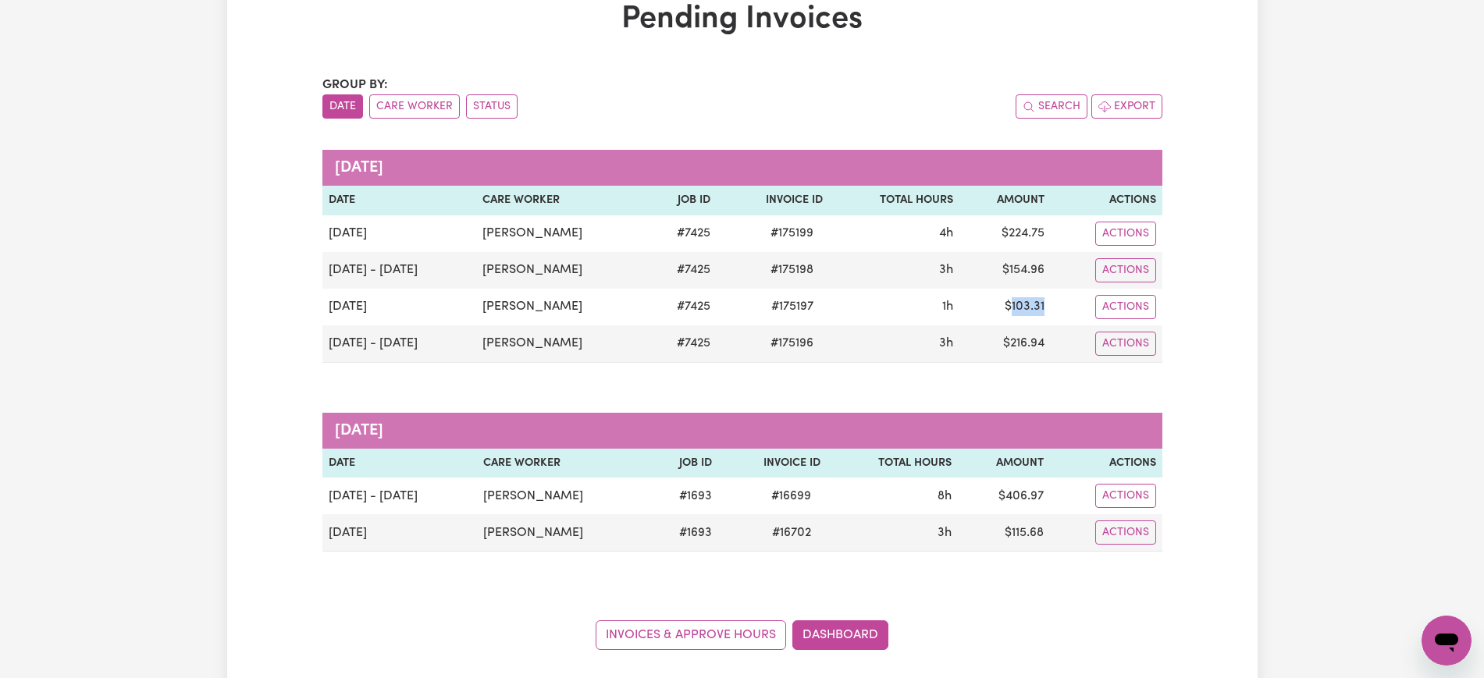
copy td "103.31"
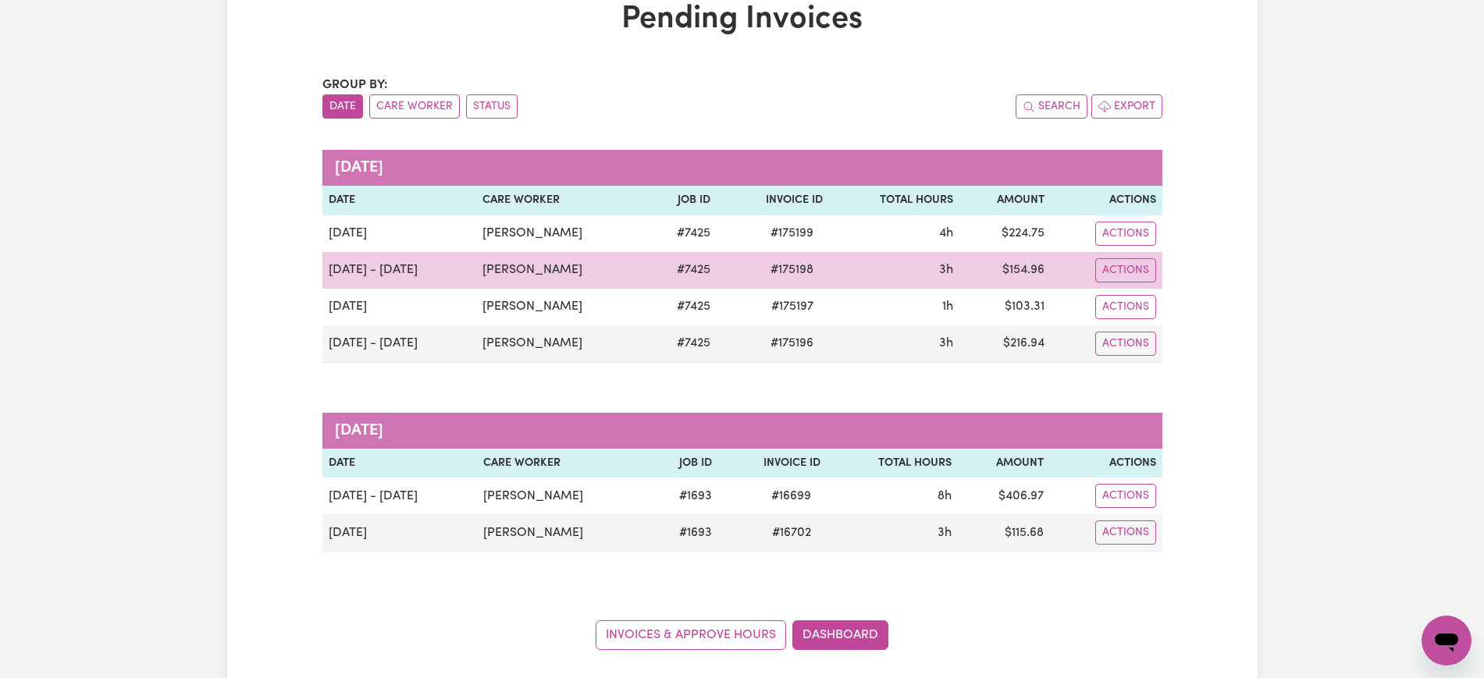
click at [777, 271] on span "# 175198" at bounding box center [792, 270] width 62 height 19
drag, startPoint x: 777, startPoint y: 271, endPoint x: 848, endPoint y: 183, distance: 113.7
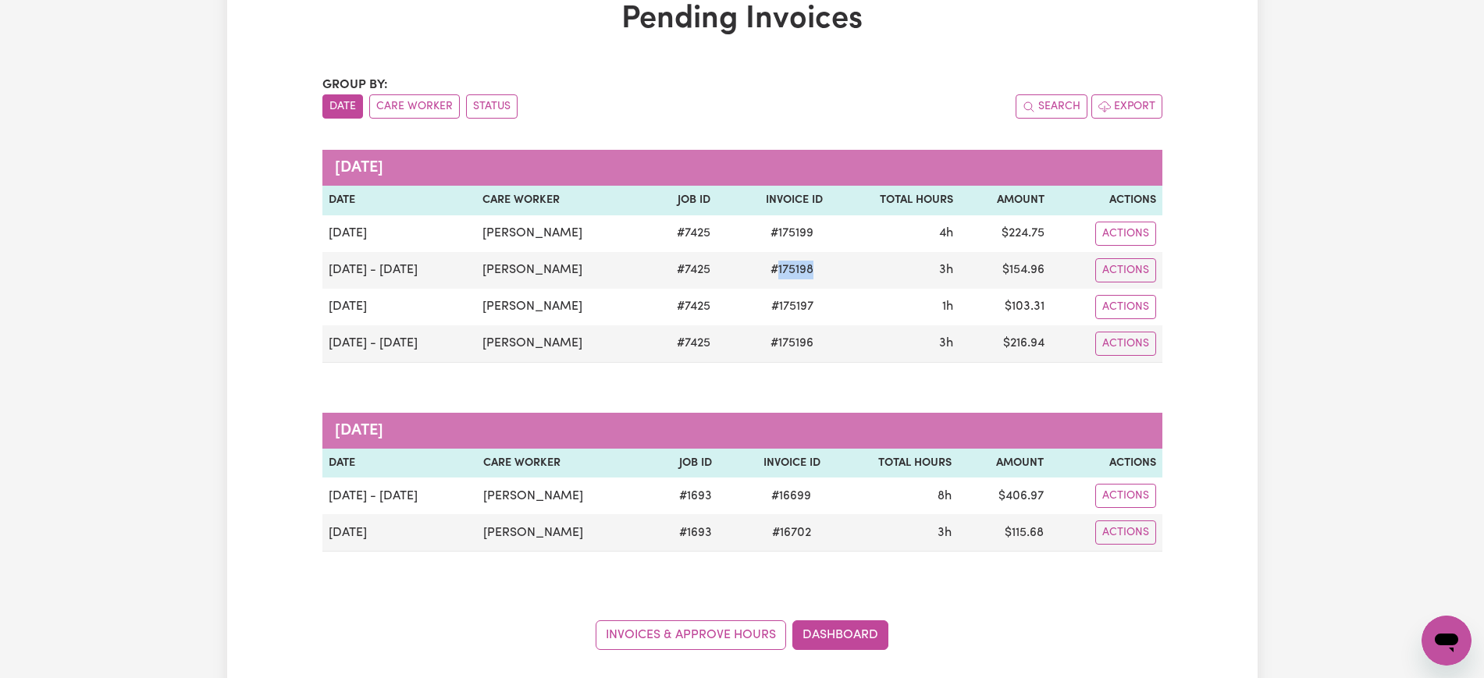
click at [776, 271] on span "# 175198" at bounding box center [792, 270] width 62 height 19
copy span "175198"
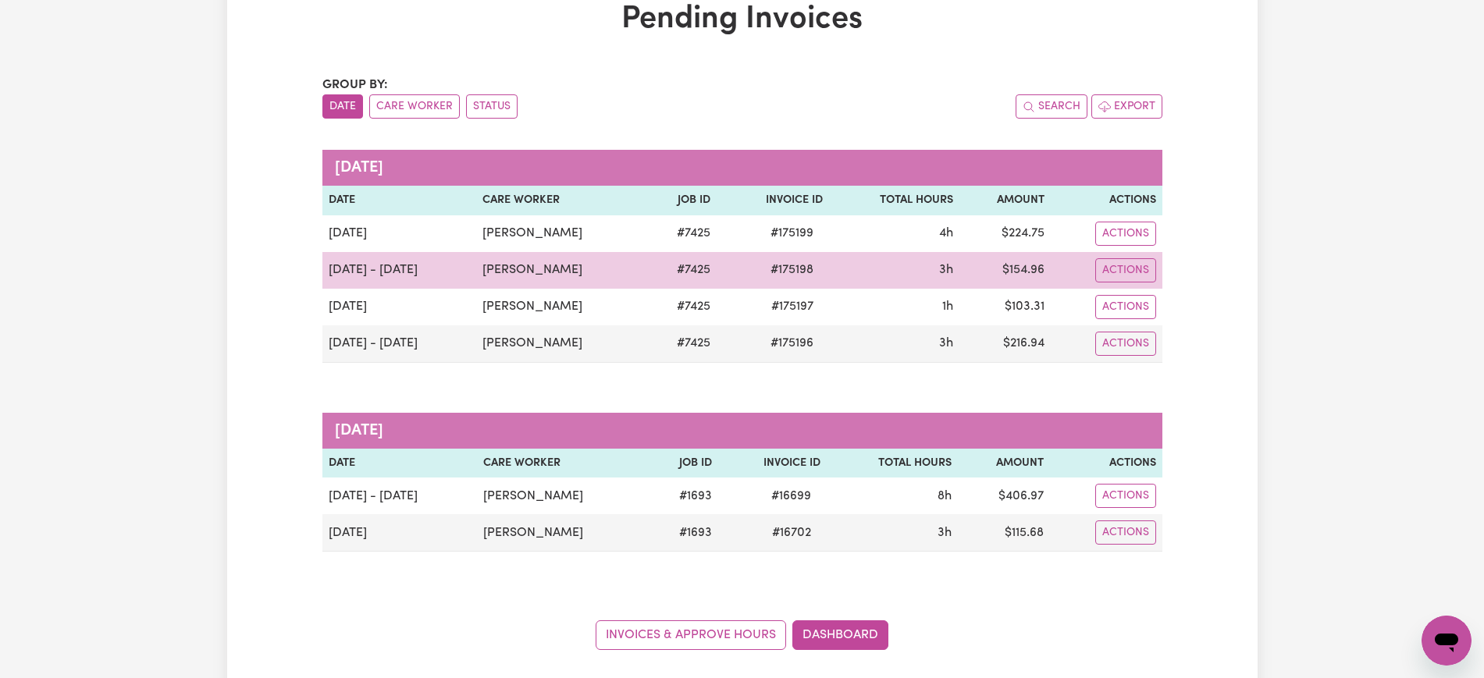
click at [1004, 265] on td "$ 154.96" at bounding box center [1004, 270] width 91 height 37
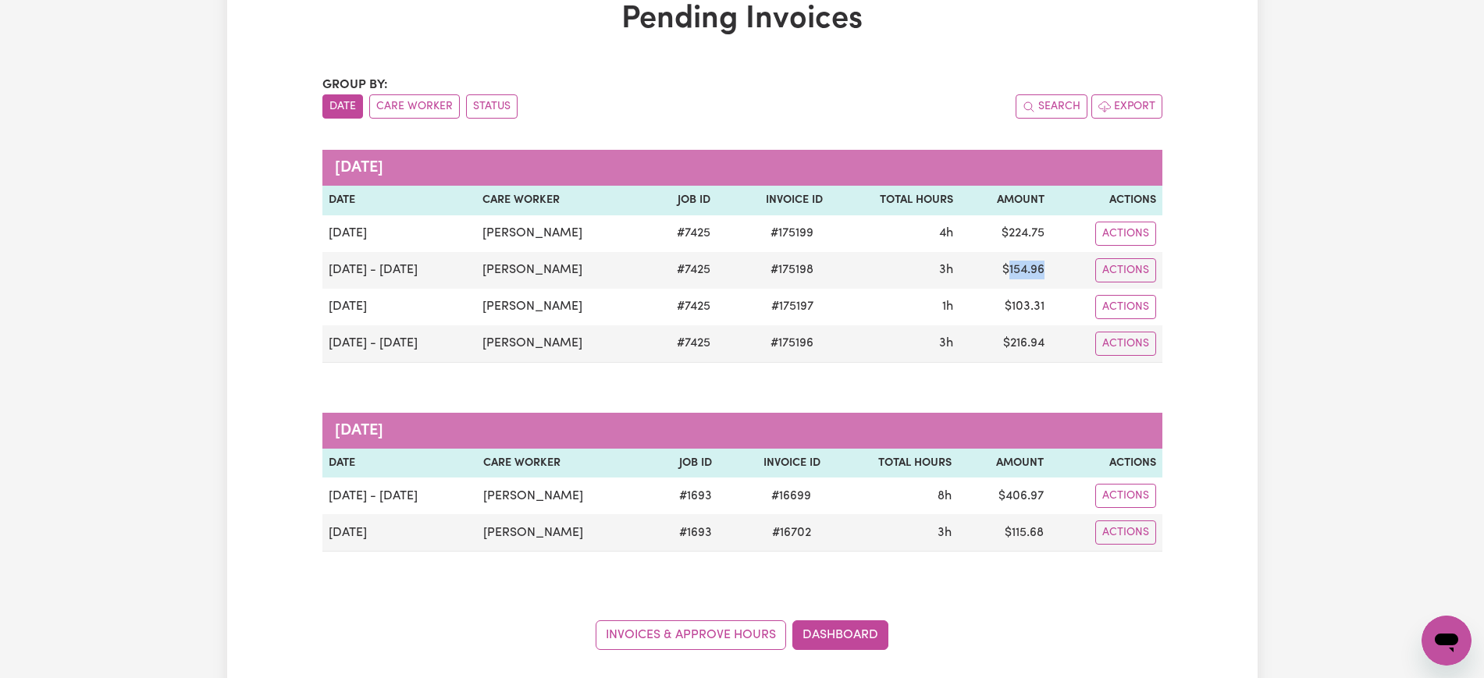
copy td "154.96"
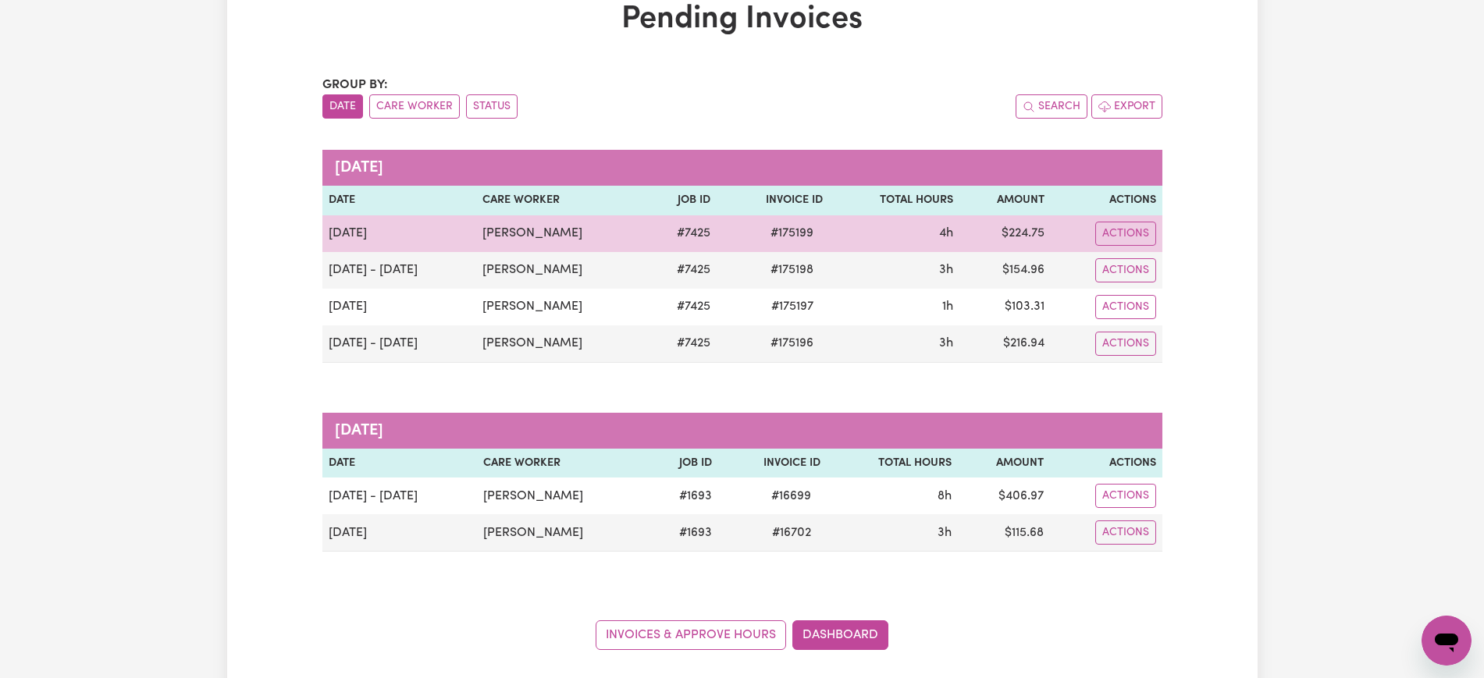
click at [779, 228] on span "# 175199" at bounding box center [792, 233] width 62 height 19
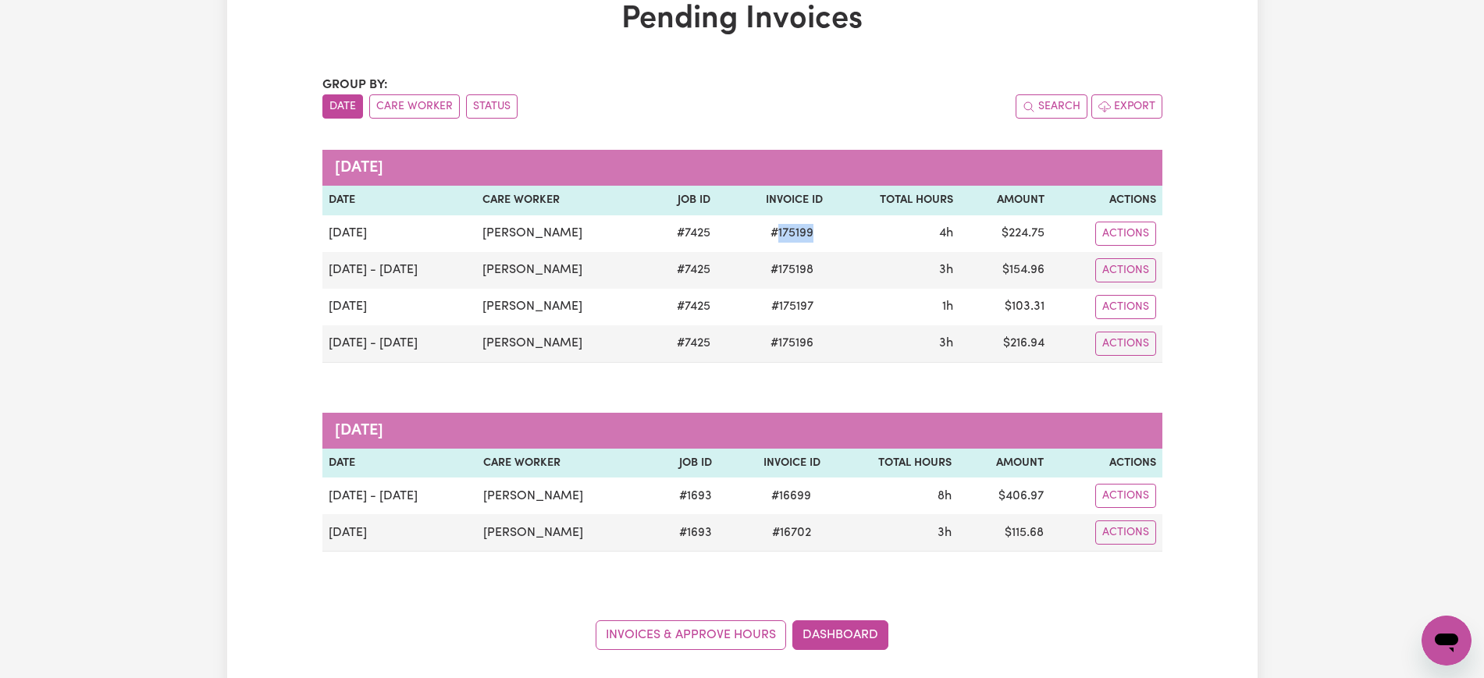
copy span "175199"
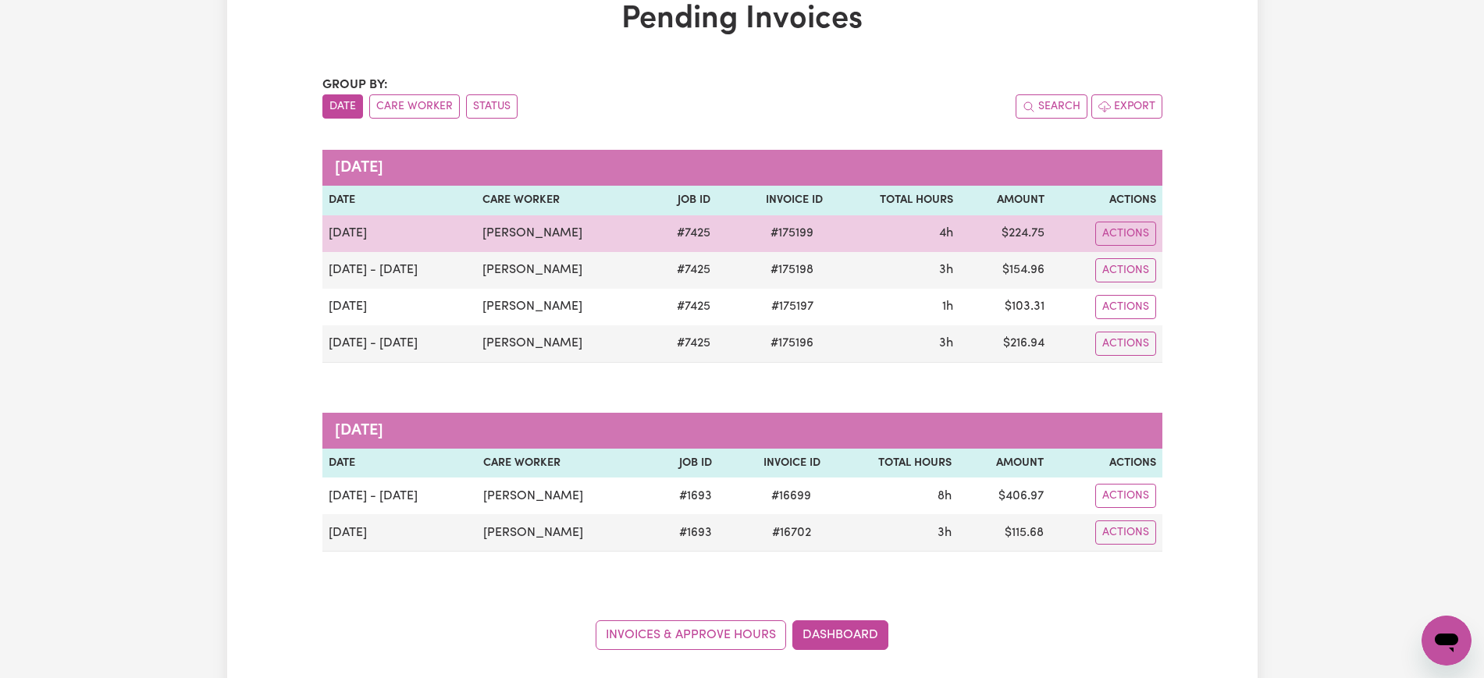
click at [1028, 233] on td "$ 224.75" at bounding box center [1004, 233] width 91 height 37
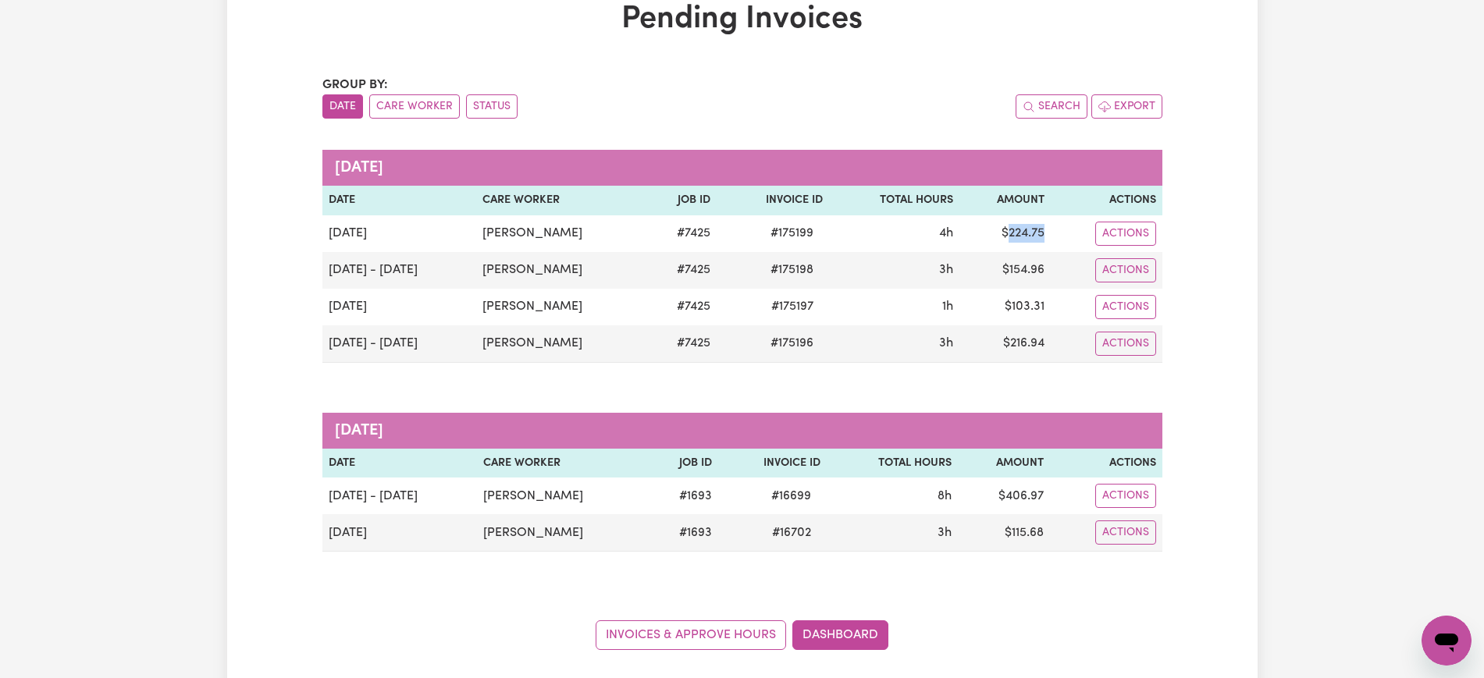
copy td "224.75"
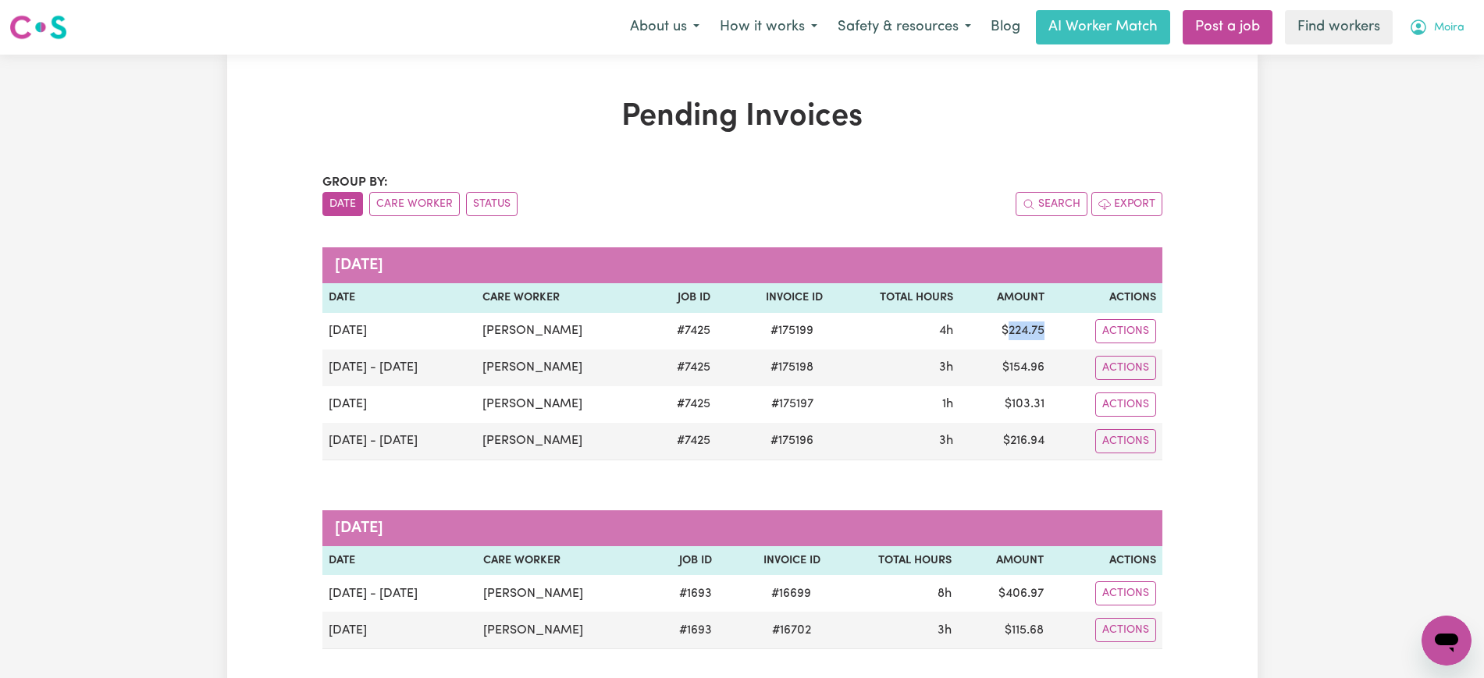
click at [1448, 24] on span "Moira" at bounding box center [1449, 28] width 30 height 17
click at [1434, 98] on link "Logout" at bounding box center [1411, 90] width 123 height 30
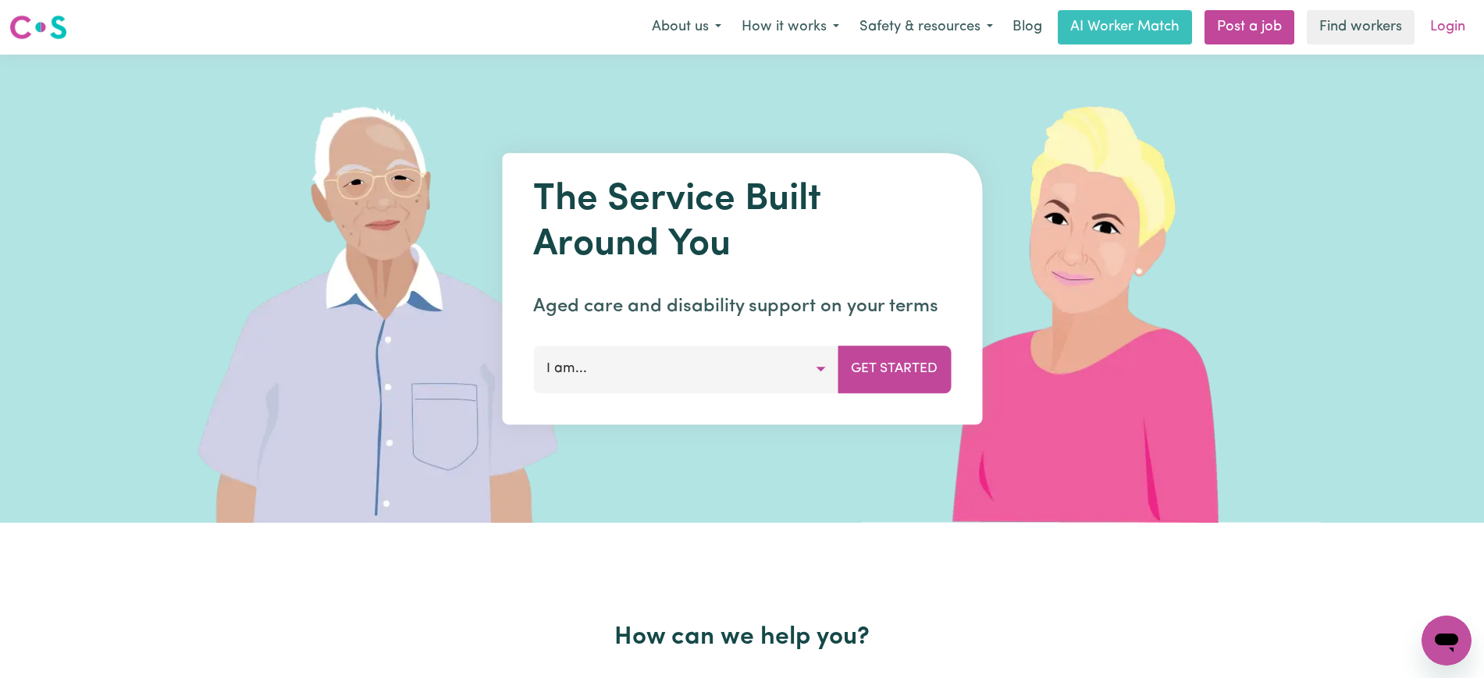
click at [1447, 27] on link "Login" at bounding box center [1448, 27] width 54 height 34
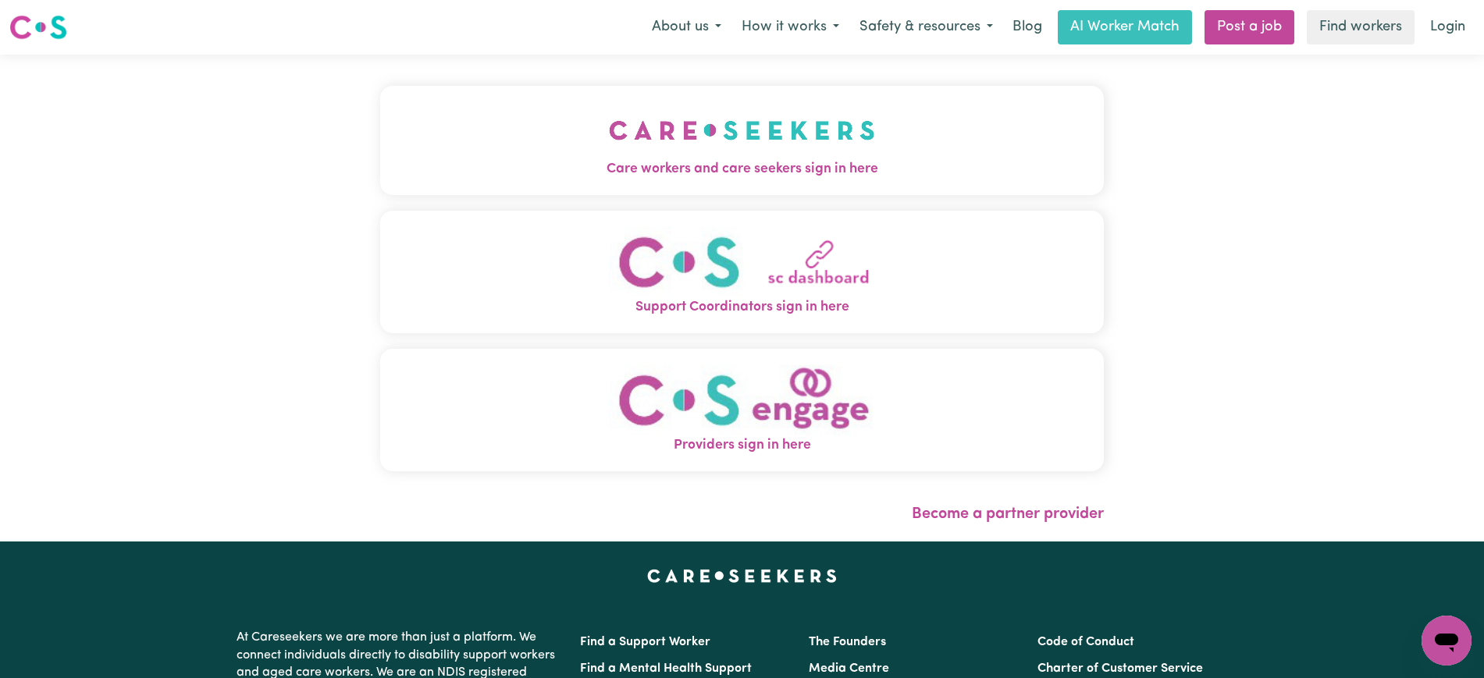
drag, startPoint x: 653, startPoint y: 138, endPoint x: 519, endPoint y: 133, distance: 133.5
click at [651, 138] on img "Care workers and care seekers sign in here" at bounding box center [742, 130] width 266 height 58
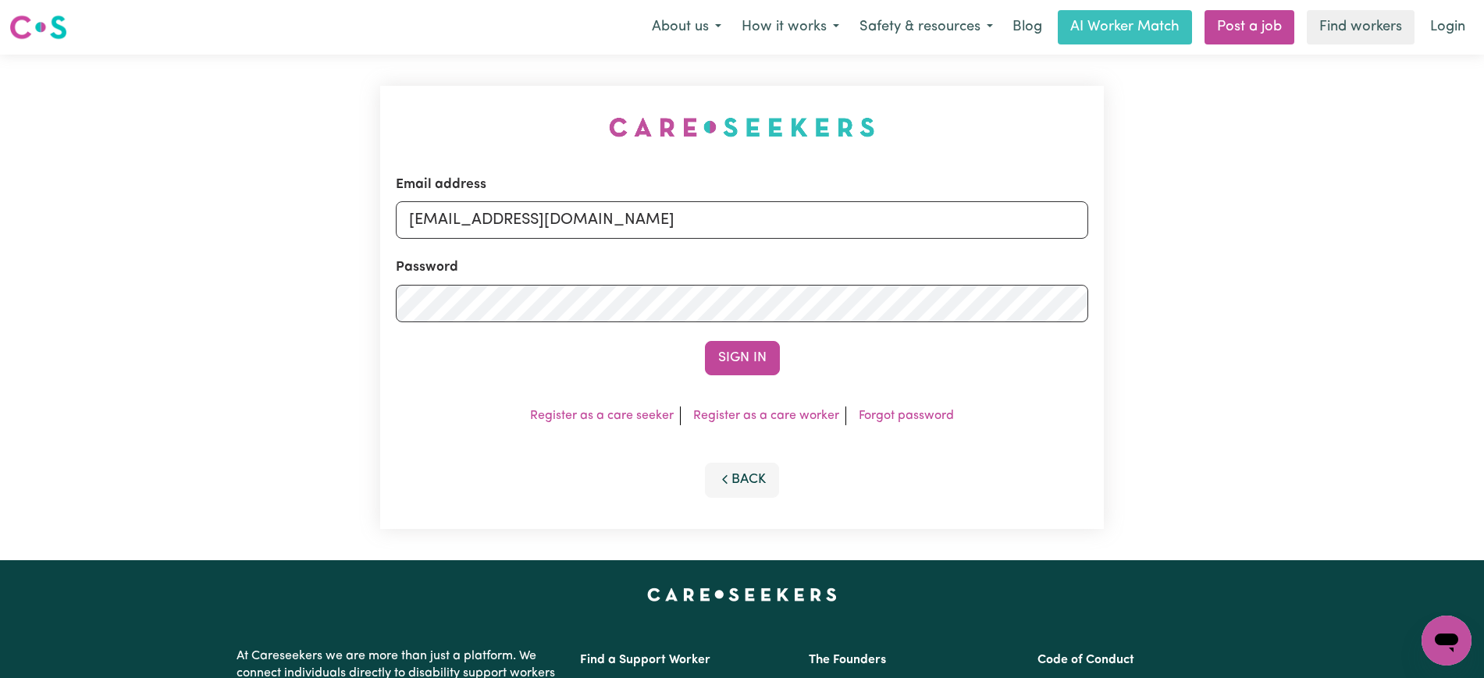
click at [514, 110] on div "Email address [EMAIL_ADDRESS][DOMAIN_NAME] Password Sign In Register as a care …" at bounding box center [742, 308] width 742 height 506
drag, startPoint x: 486, startPoint y: 219, endPoint x: 1334, endPoint y: 236, distance: 847.8
click at [1334, 236] on div "Email address [EMAIL_ADDRESS][DOMAIN_NAME] Password Sign In Register as a care …" at bounding box center [742, 308] width 1484 height 506
type input "[EMAIL_ADDRESS][DOMAIN_NAME]"
click at [705, 341] on button "Sign In" at bounding box center [742, 358] width 75 height 34
